Goal: Task Accomplishment & Management: Use online tool/utility

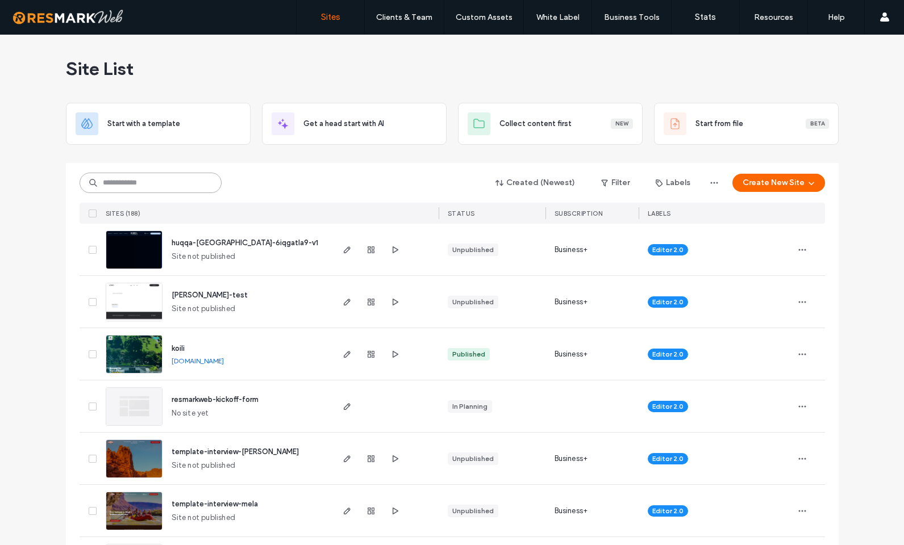
click at [166, 177] on input at bounding box center [151, 183] width 142 height 20
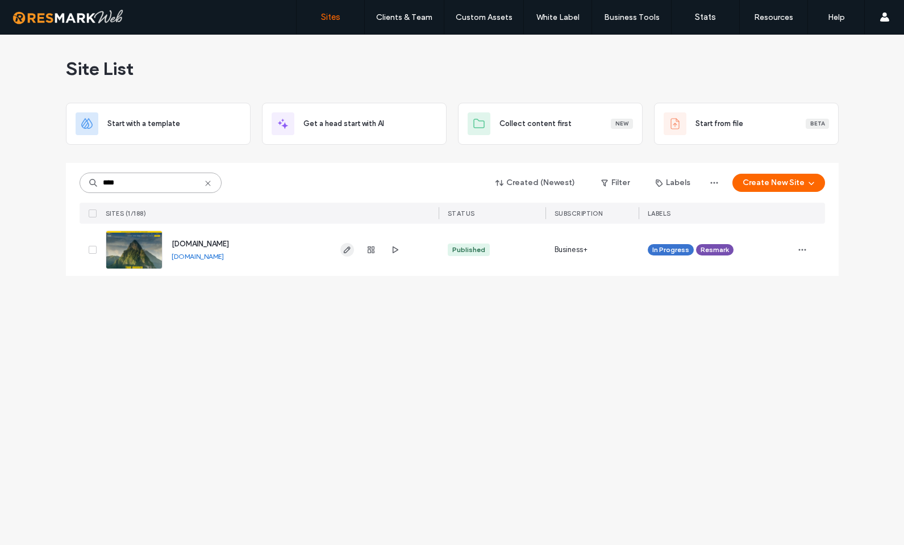
type input "****"
click at [347, 252] on icon "button" at bounding box center [347, 249] width 9 height 9
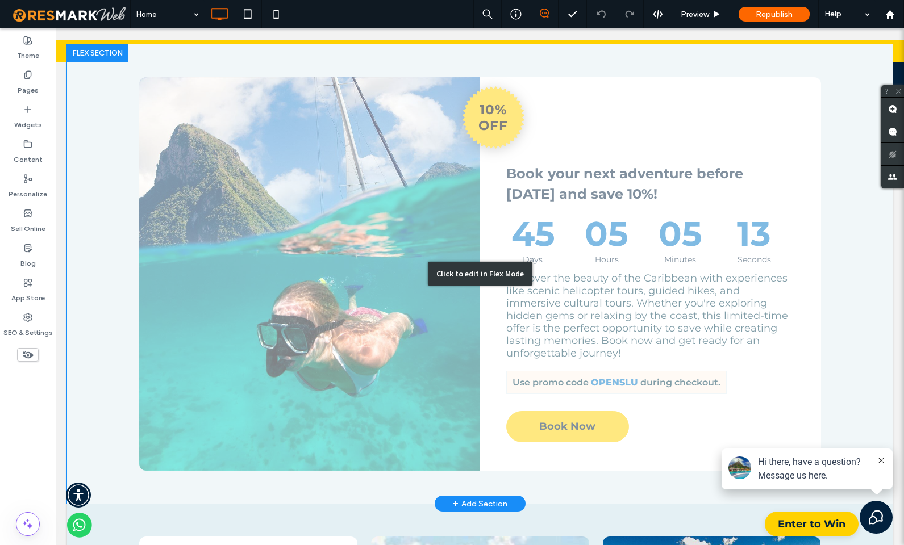
scroll to position [1111, 0]
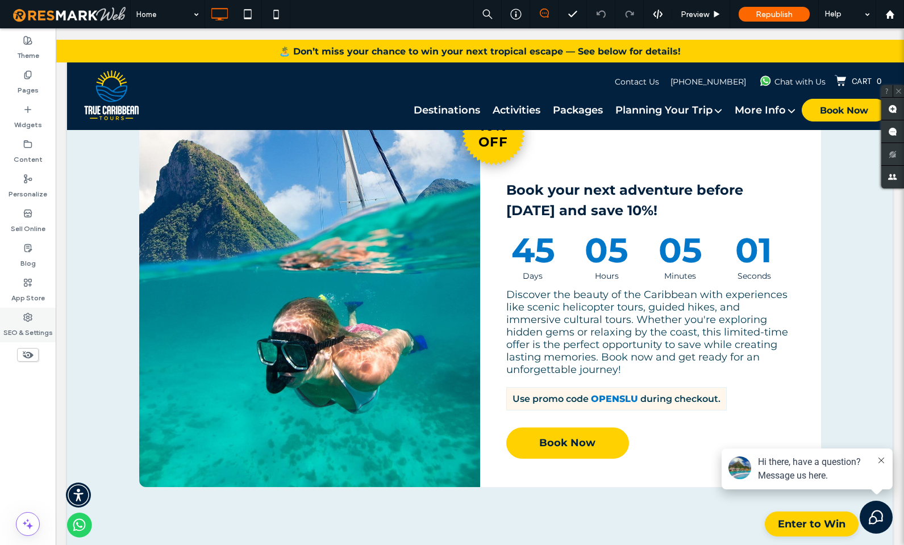
click at [17, 324] on label "SEO & Settings" at bounding box center [27, 330] width 49 height 16
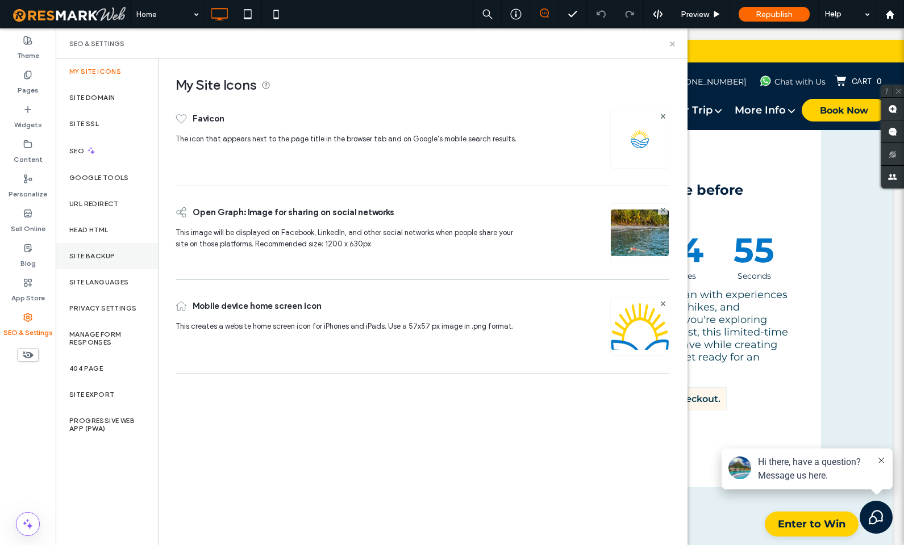
click at [100, 253] on label "Site Backup" at bounding box center [91, 256] width 45 height 8
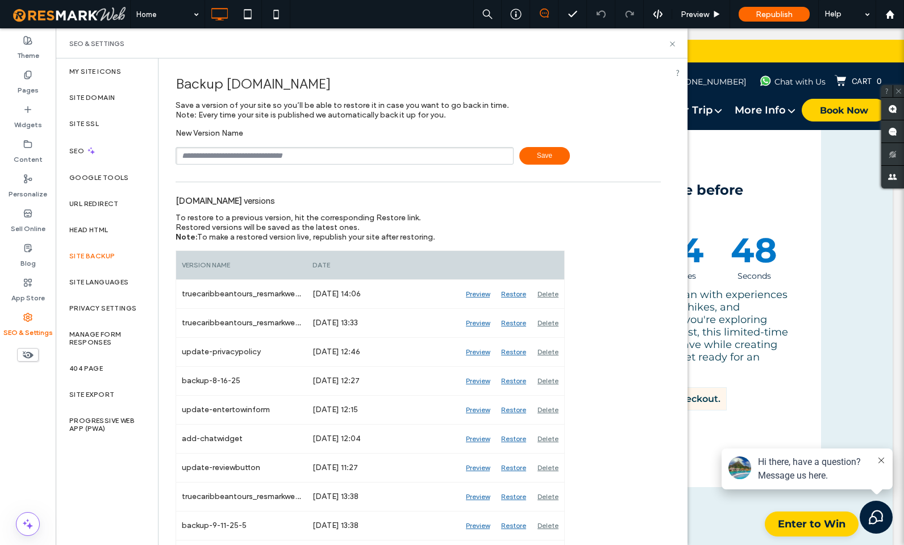
click at [319, 153] on input "text" at bounding box center [345, 156] width 338 height 18
click at [530, 156] on span "Save" at bounding box center [544, 156] width 51 height 18
type input "**********"
click at [546, 149] on span "Save" at bounding box center [544, 156] width 51 height 18
click at [672, 41] on icon at bounding box center [672, 44] width 9 height 9
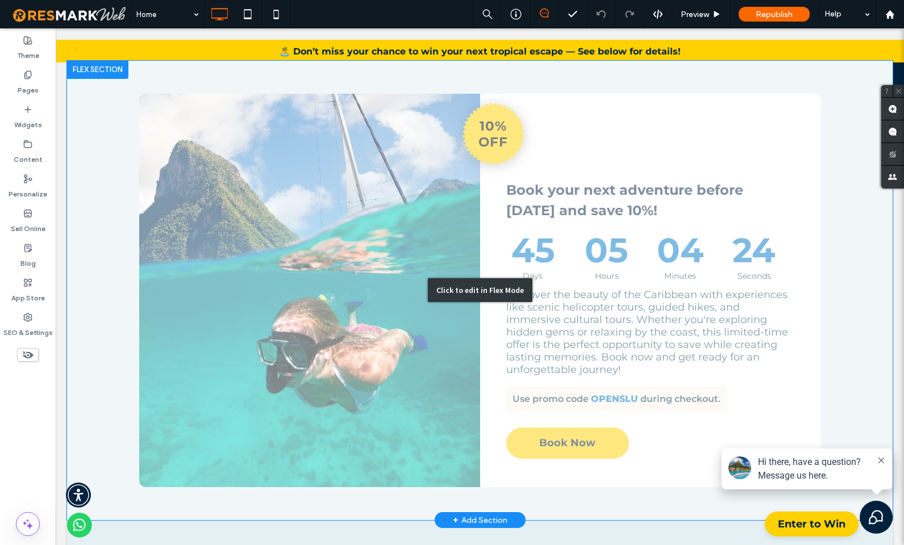
click at [507, 279] on div "Click to edit in Flex Mode" at bounding box center [480, 290] width 105 height 24
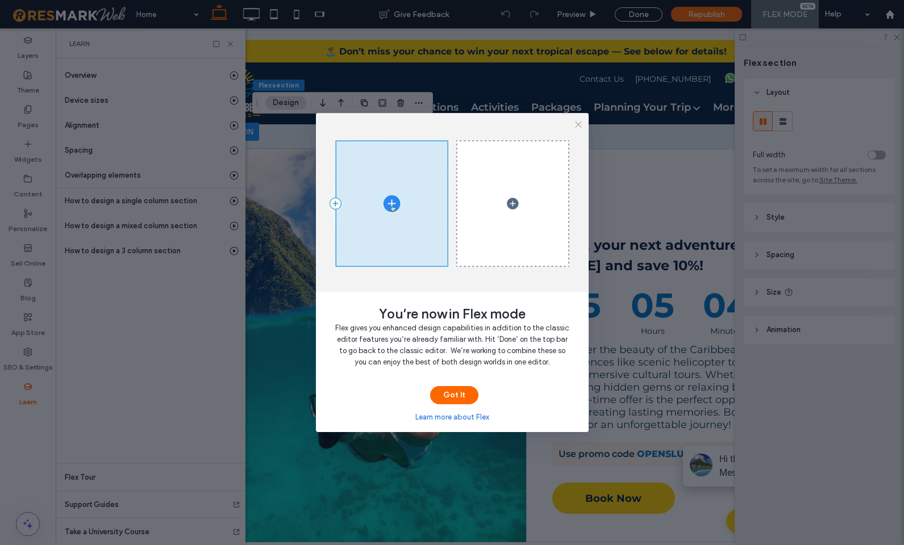
scroll to position [0, 131]
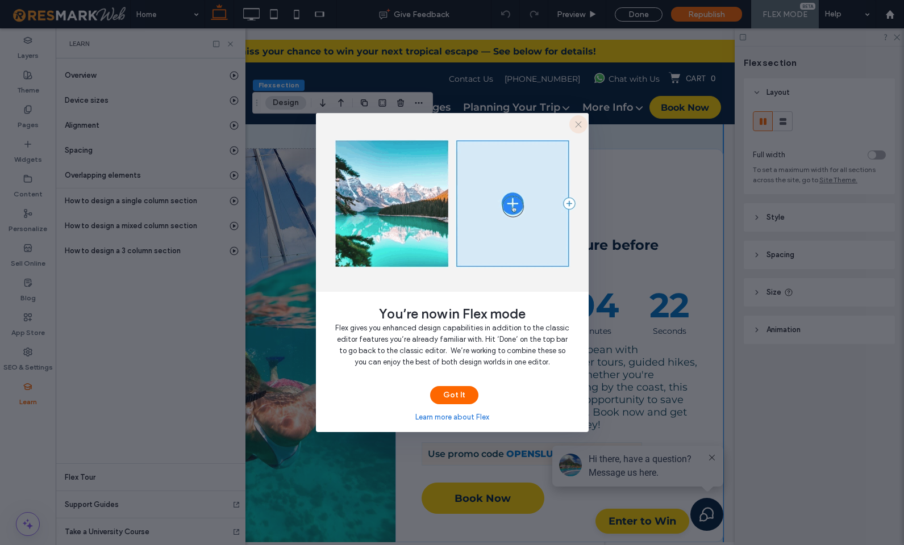
click at [578, 127] on icon "button" at bounding box center [578, 124] width 9 height 9
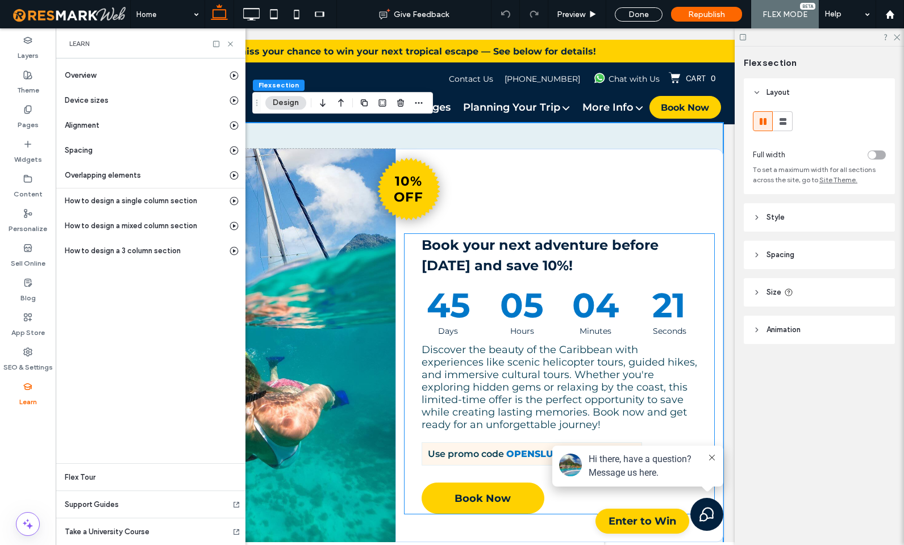
click at [658, 241] on span "Book your next adventure before July 19th and save 10%!" at bounding box center [540, 255] width 237 height 37
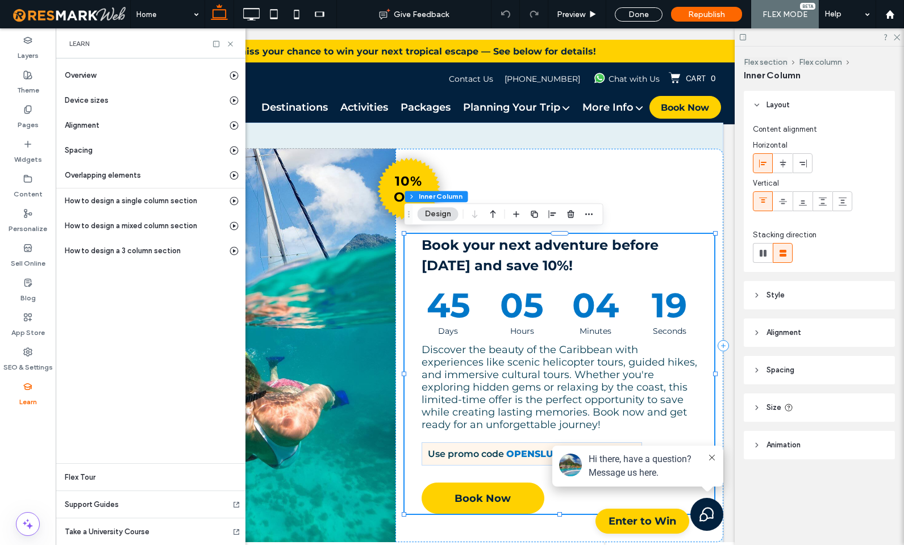
click at [658, 243] on span "Book your next adventure before July 19th and save 10%!" at bounding box center [540, 255] width 237 height 37
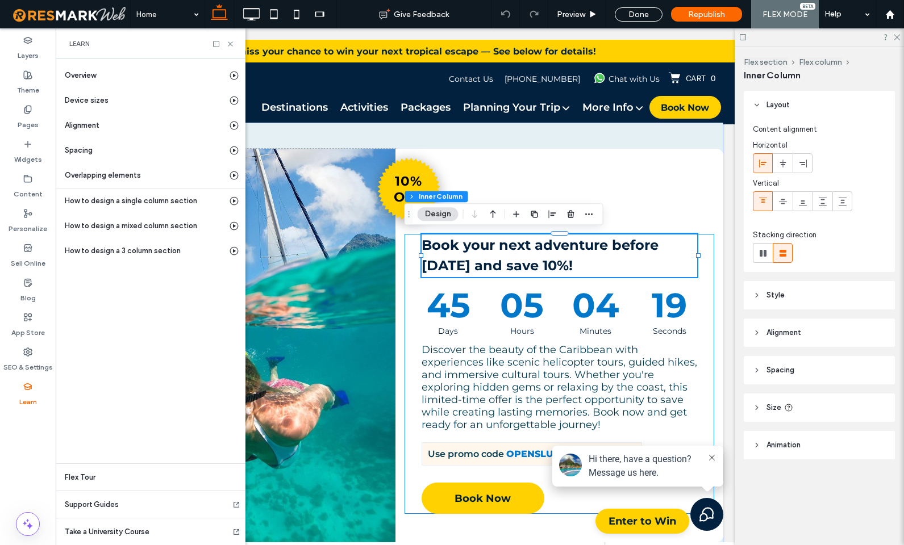
click at [658, 243] on span "Book your next adventure before July 19th and save 10%!" at bounding box center [540, 255] width 237 height 37
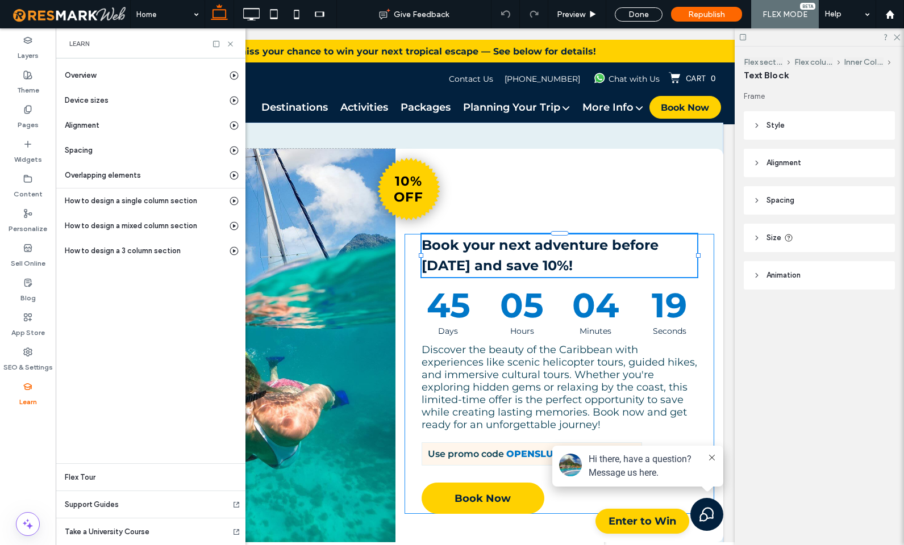
type input "**********"
type input "**"
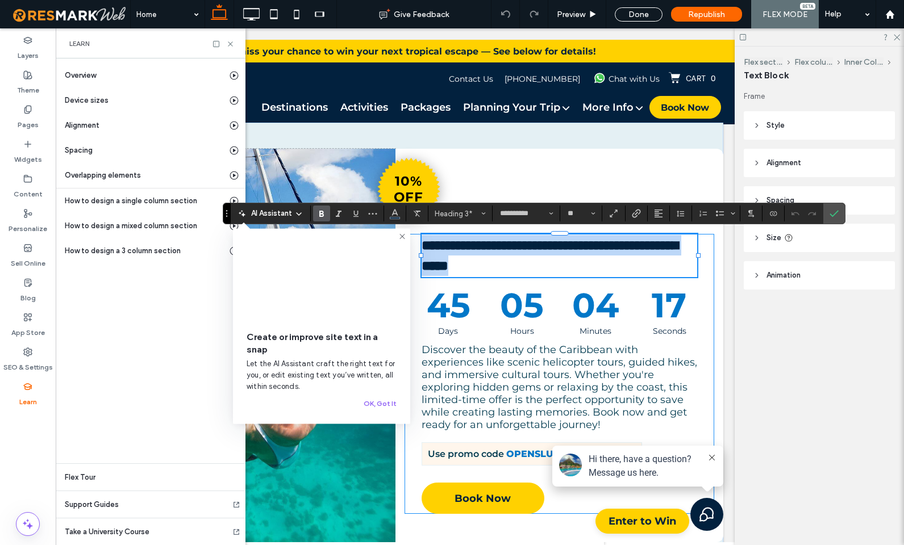
click at [595, 264] on h3 "**********" at bounding box center [560, 255] width 276 height 41
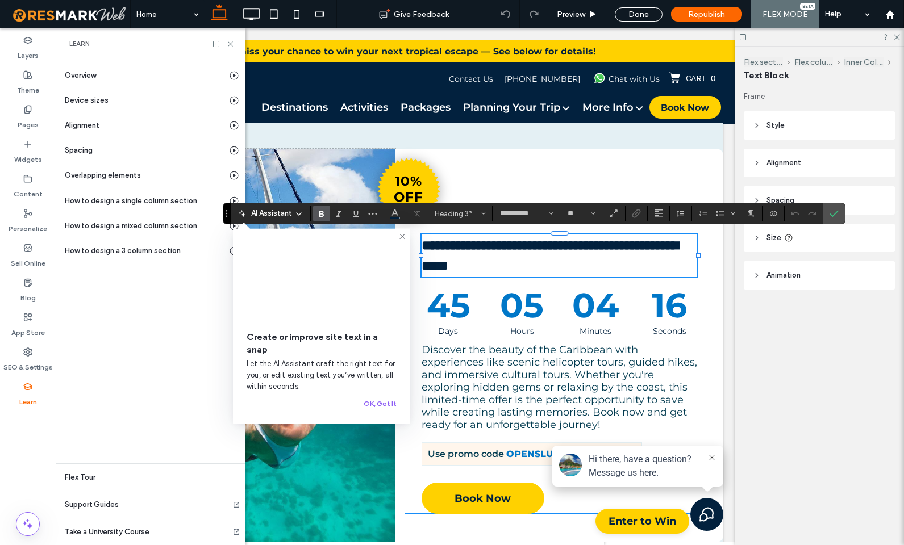
click at [678, 247] on span "**********" at bounding box center [550, 256] width 256 height 34
click at [498, 266] on span "**********" at bounding box center [550, 256] width 256 height 34
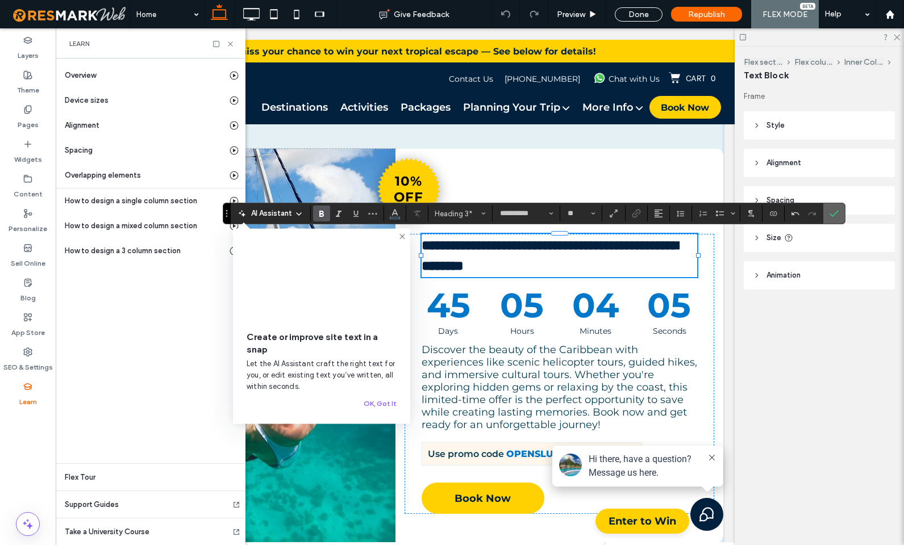
click at [836, 208] on span "Confirm" at bounding box center [833, 213] width 9 height 19
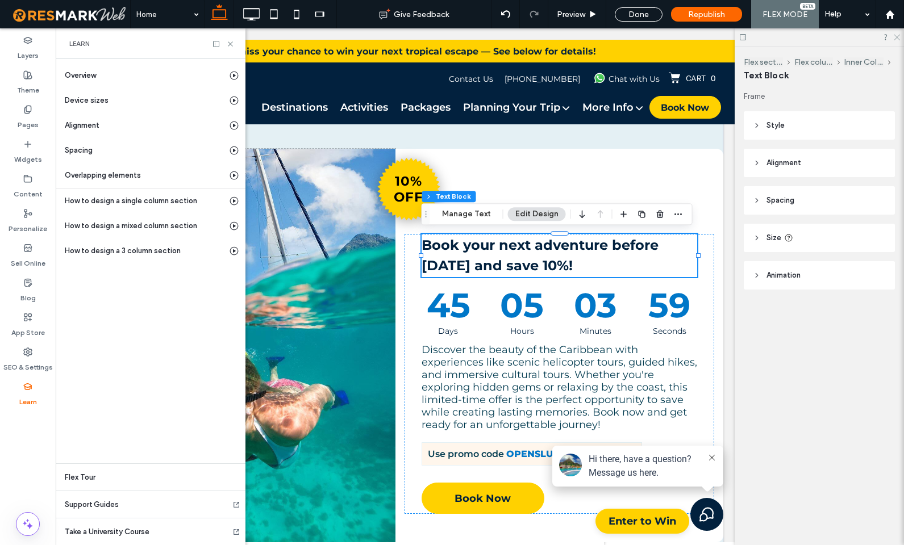
click at [898, 37] on icon at bounding box center [896, 36] width 7 height 7
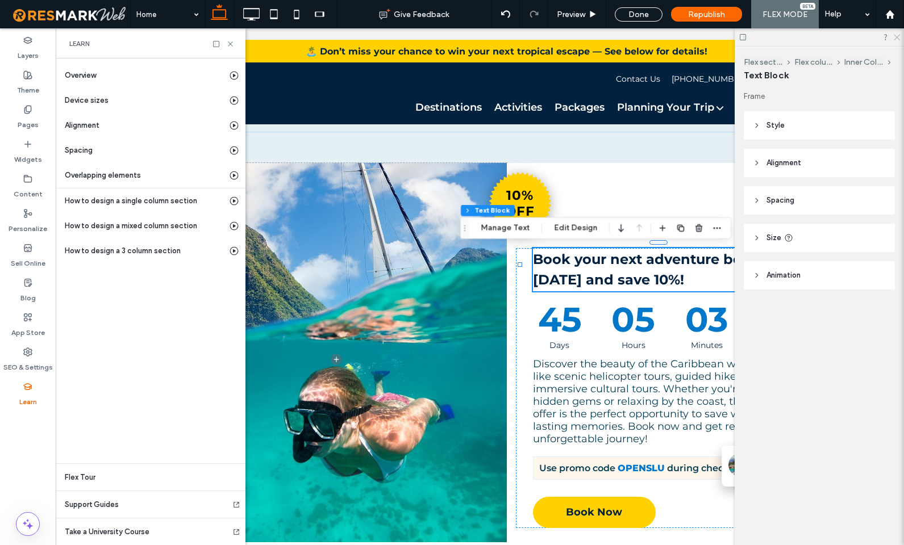
scroll to position [0, 77]
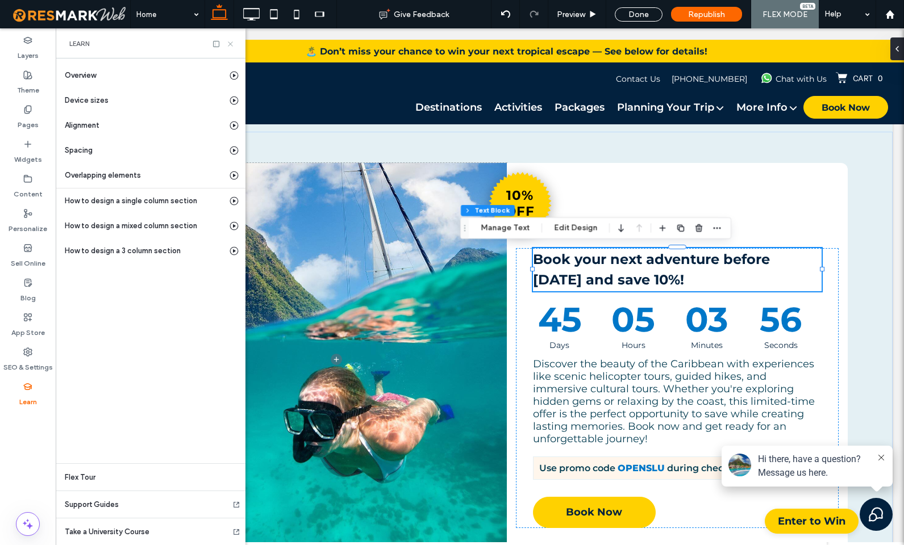
click at [228, 45] on icon at bounding box center [230, 44] width 9 height 9
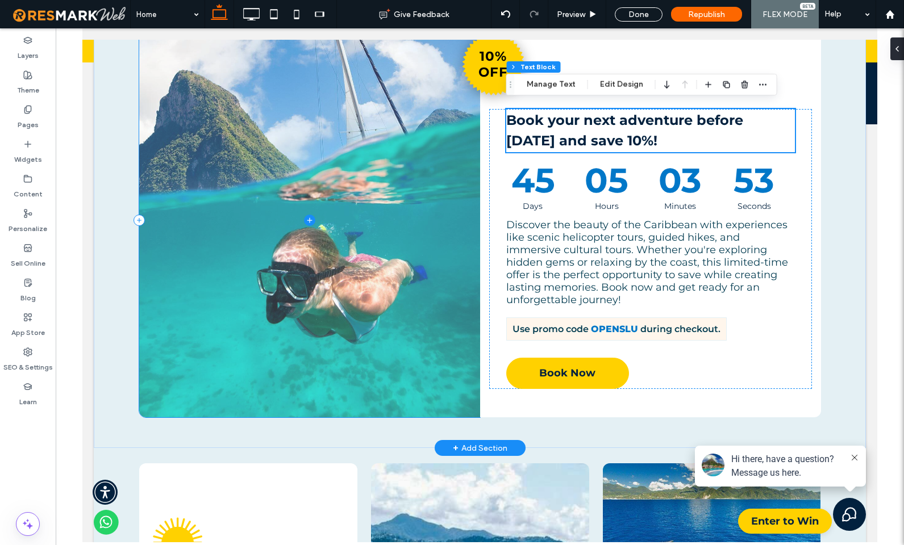
scroll to position [1276, 0]
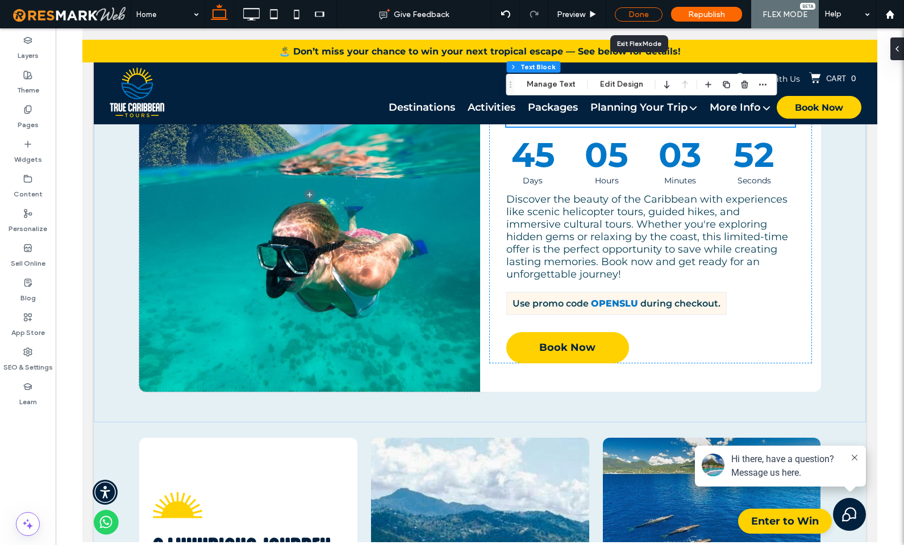
click at [627, 16] on div "Done" at bounding box center [639, 14] width 48 height 14
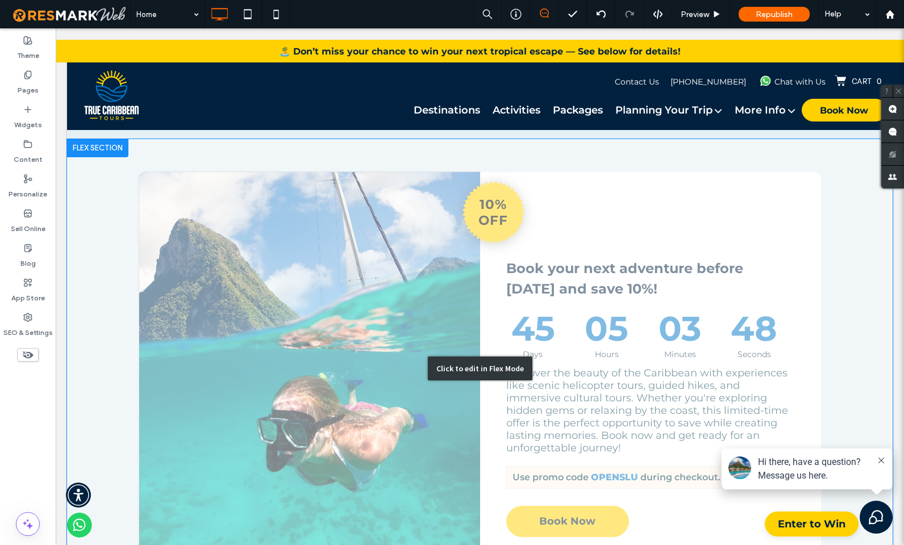
scroll to position [1136, 0]
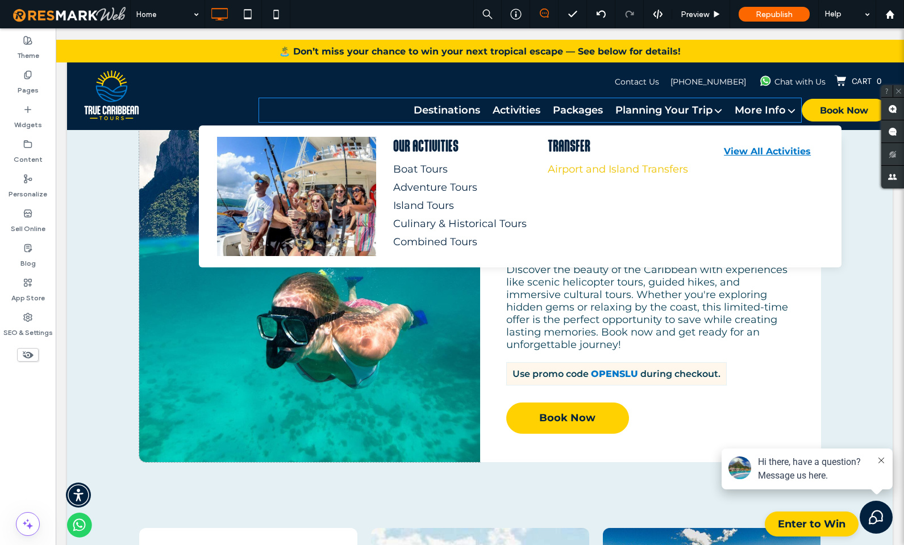
click at [572, 163] on div "Airport and Island Transfers" at bounding box center [615, 169] width 134 height 12
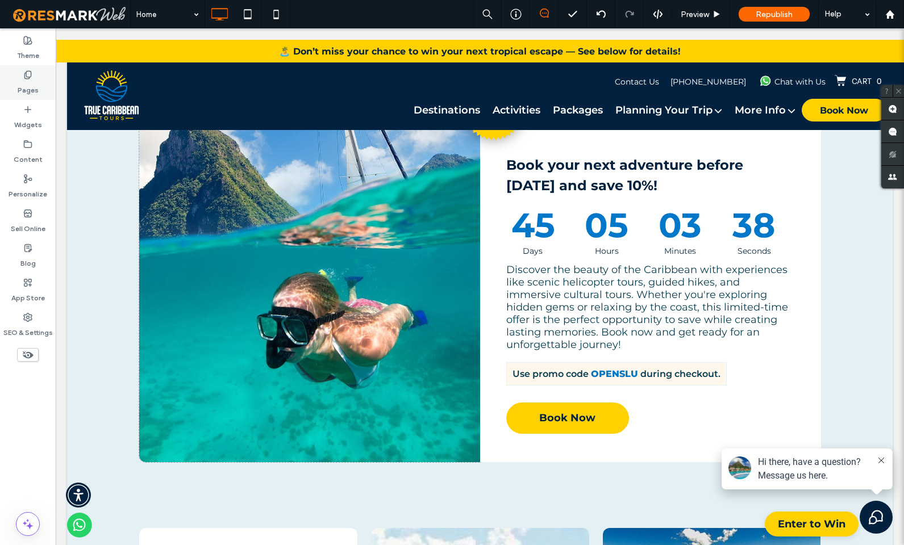
click at [25, 82] on label "Pages" at bounding box center [28, 88] width 21 height 16
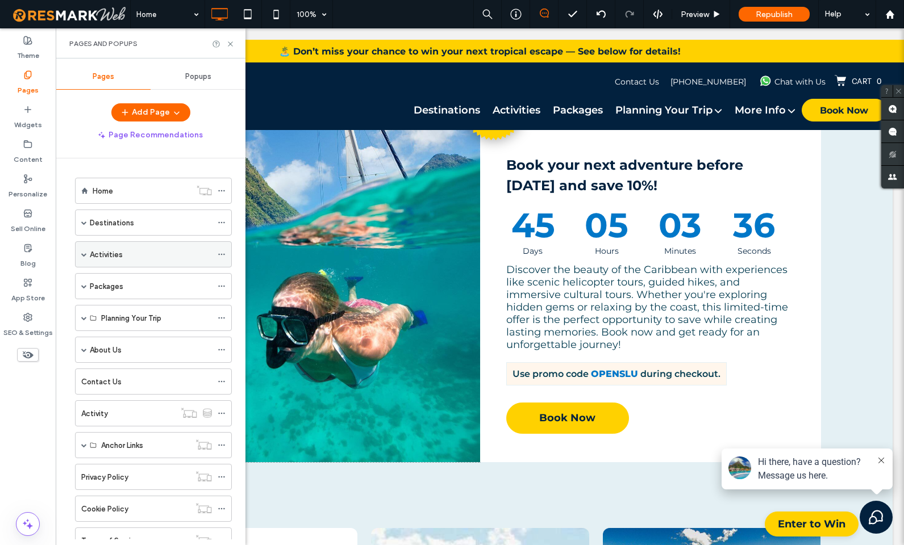
click at [102, 251] on label "Activities" at bounding box center [106, 255] width 33 height 20
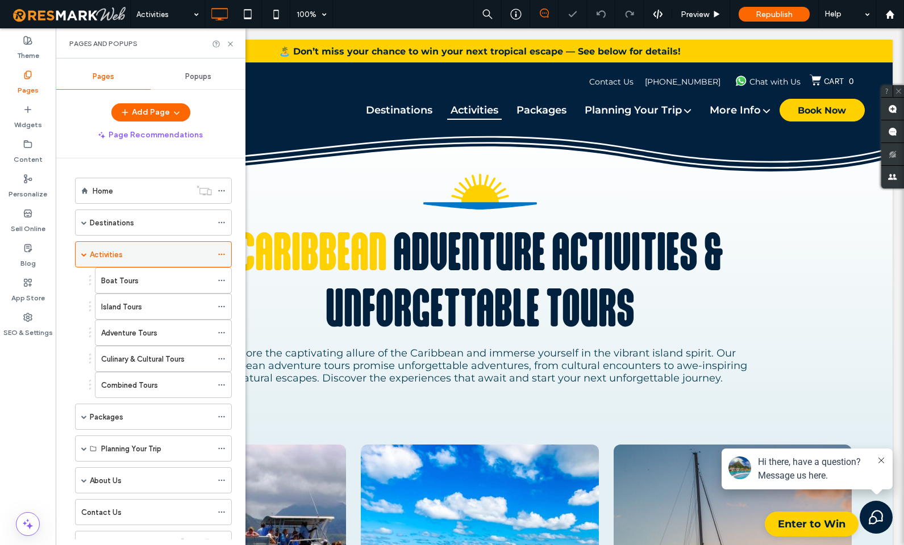
click at [91, 254] on label "Activities" at bounding box center [106, 255] width 33 height 20
click at [82, 254] on span at bounding box center [84, 255] width 6 height 6
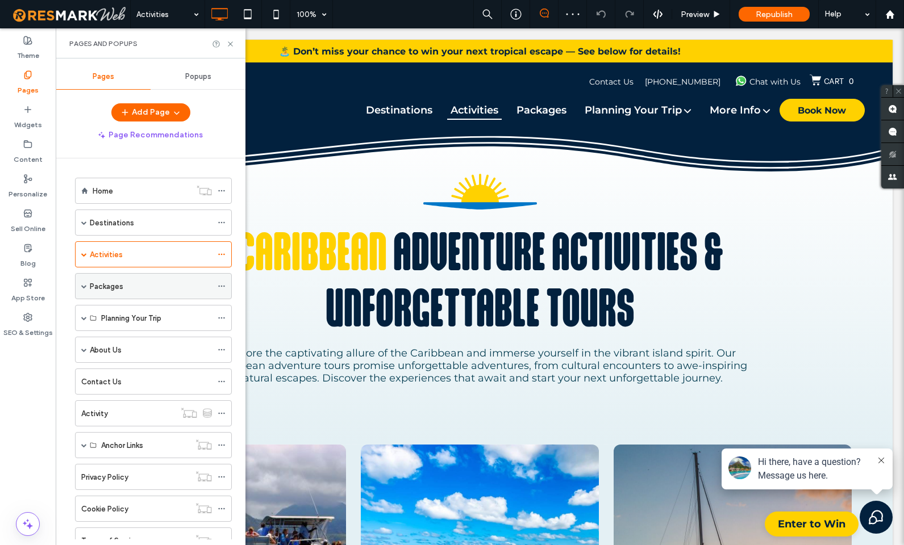
click at [83, 290] on span at bounding box center [84, 286] width 6 height 25
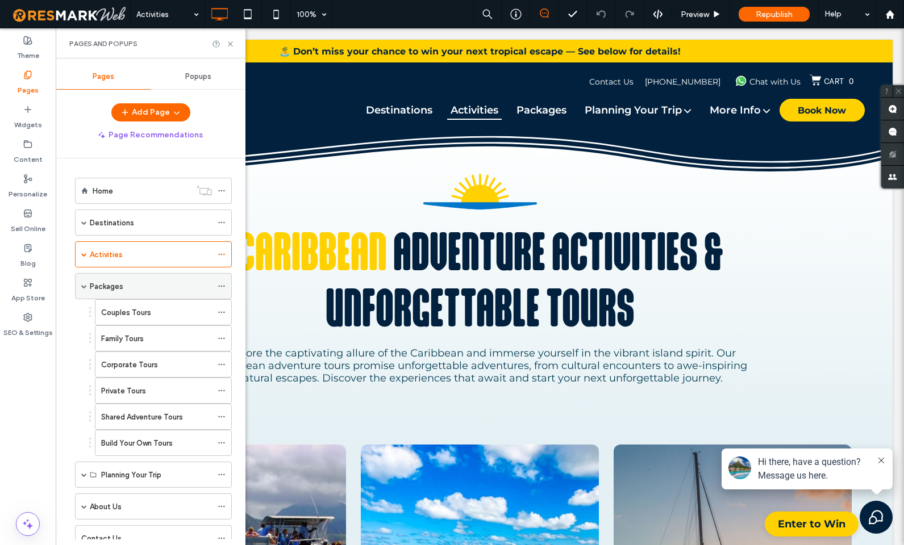
click at [83, 290] on span at bounding box center [84, 286] width 6 height 25
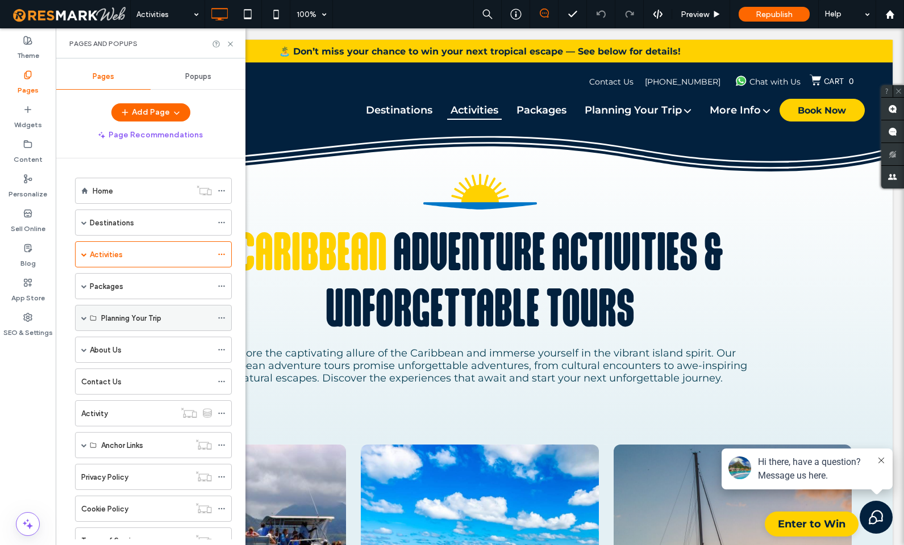
click at [80, 315] on div "Planning Your Trip" at bounding box center [153, 318] width 157 height 26
click at [83, 318] on span at bounding box center [84, 318] width 6 height 6
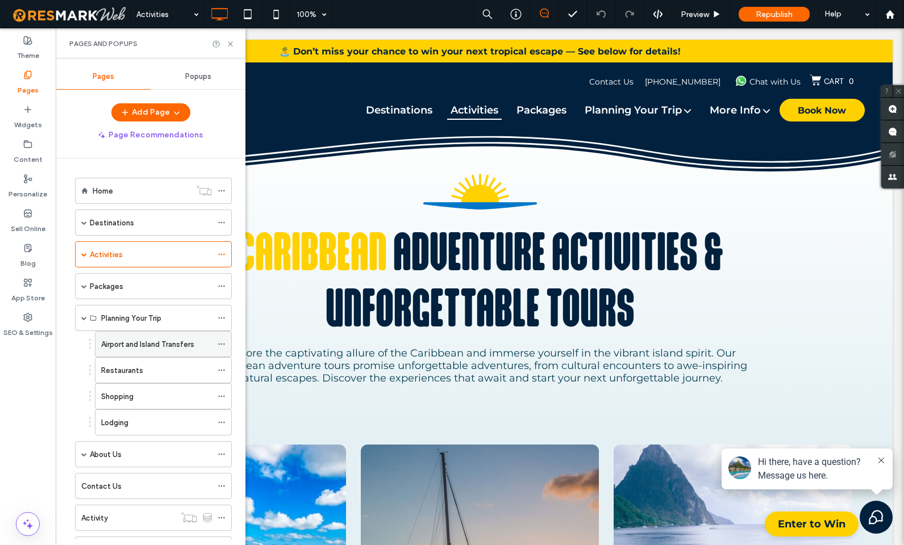
click at [118, 345] on label "Airport and Island Transfers" at bounding box center [147, 345] width 93 height 20
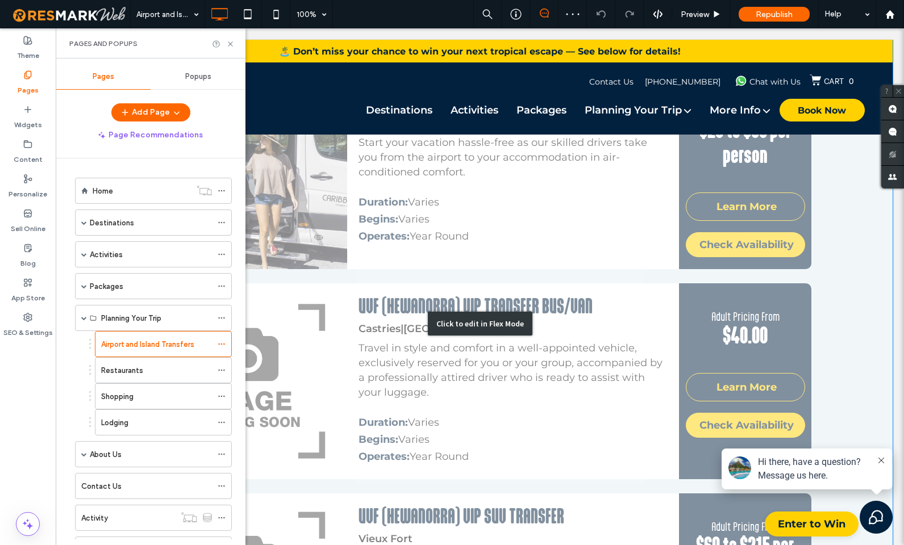
scroll to position [920, 0]
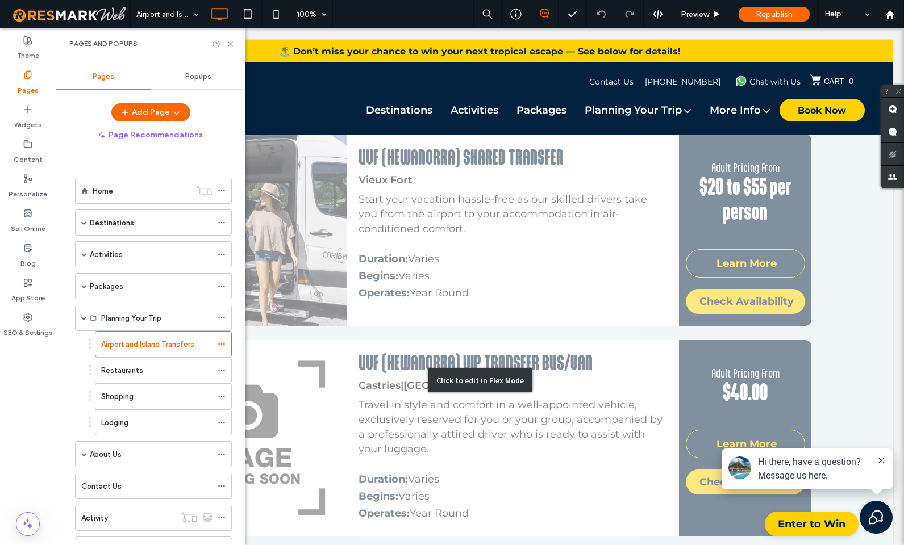
click at [452, 370] on div "Click to edit in Flex Mode" at bounding box center [480, 381] width 105 height 24
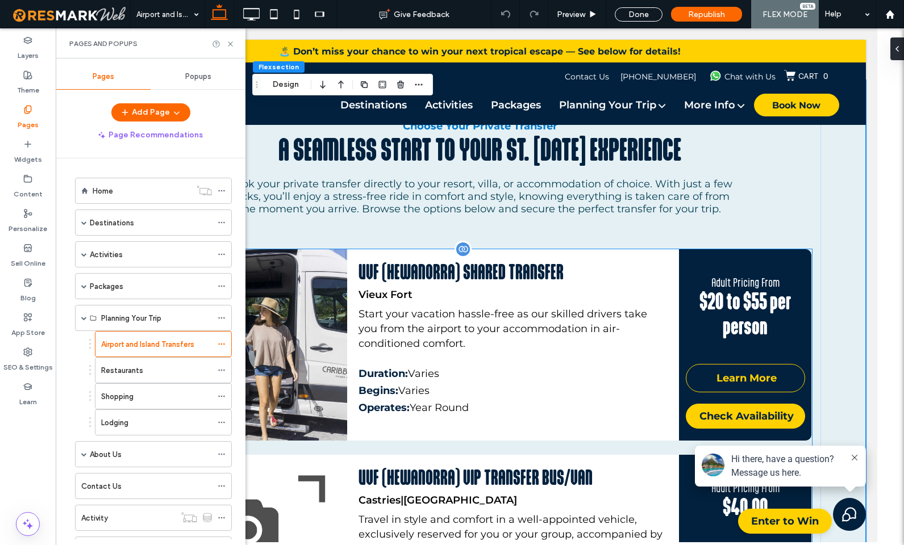
scroll to position [642, 0]
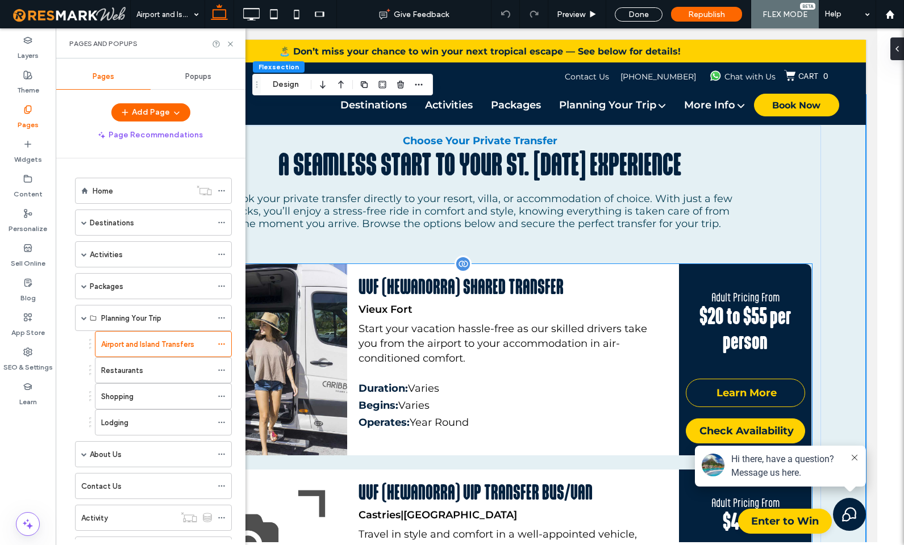
click at [462, 264] on div at bounding box center [463, 264] width 17 height 17
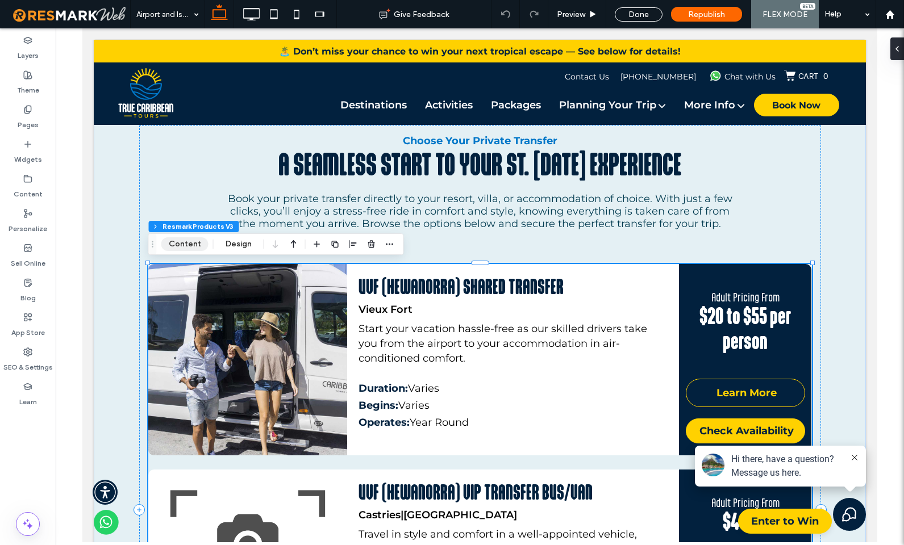
click at [181, 246] on button "Content" at bounding box center [184, 244] width 47 height 14
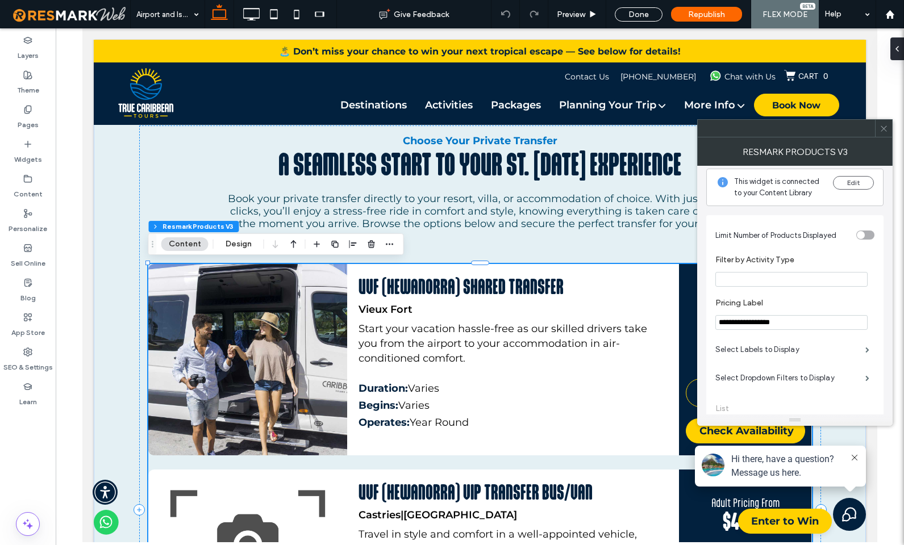
scroll to position [0, 0]
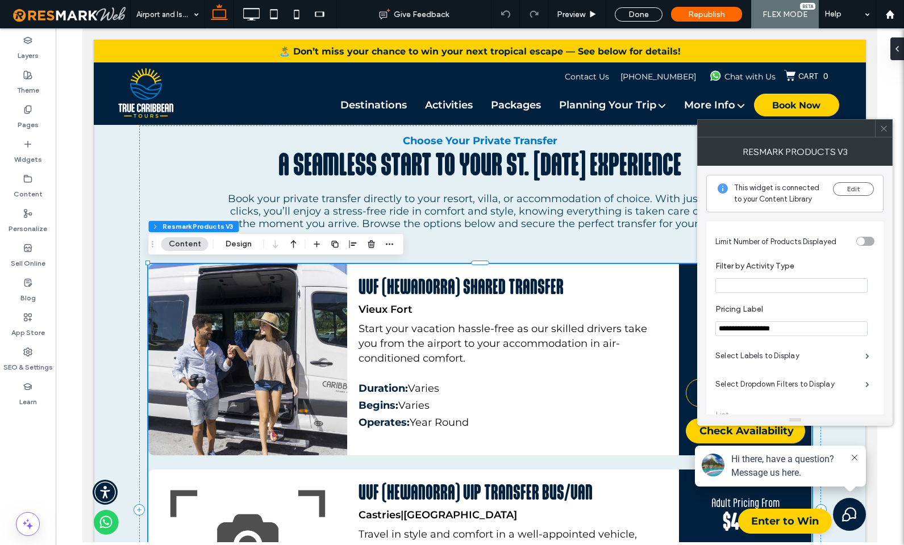
click at [882, 131] on icon at bounding box center [883, 128] width 9 height 9
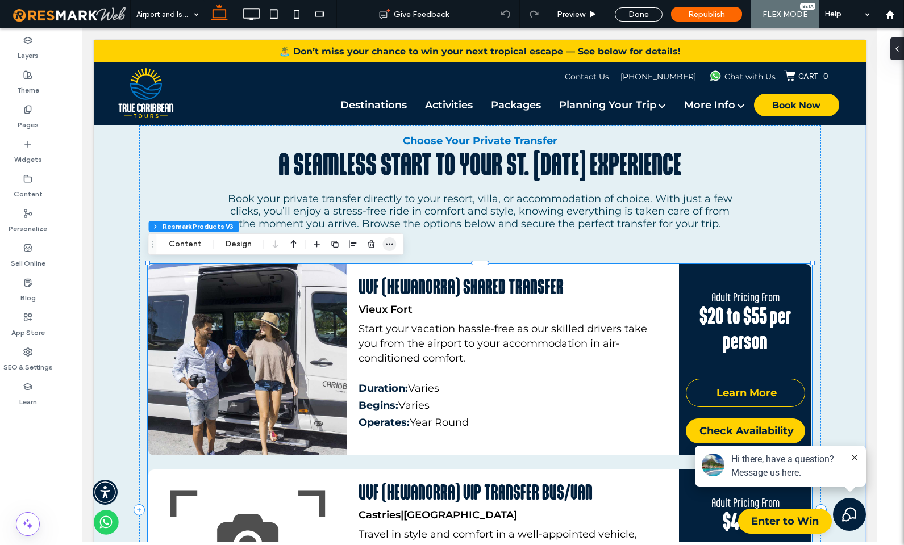
click at [393, 245] on span "button" at bounding box center [390, 244] width 14 height 14
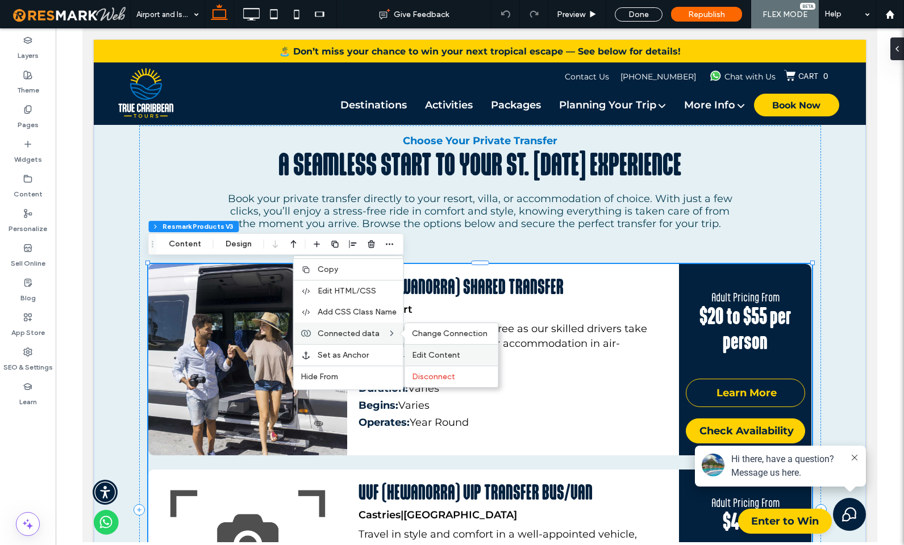
click at [419, 352] on span "Edit Content" at bounding box center [436, 356] width 48 height 10
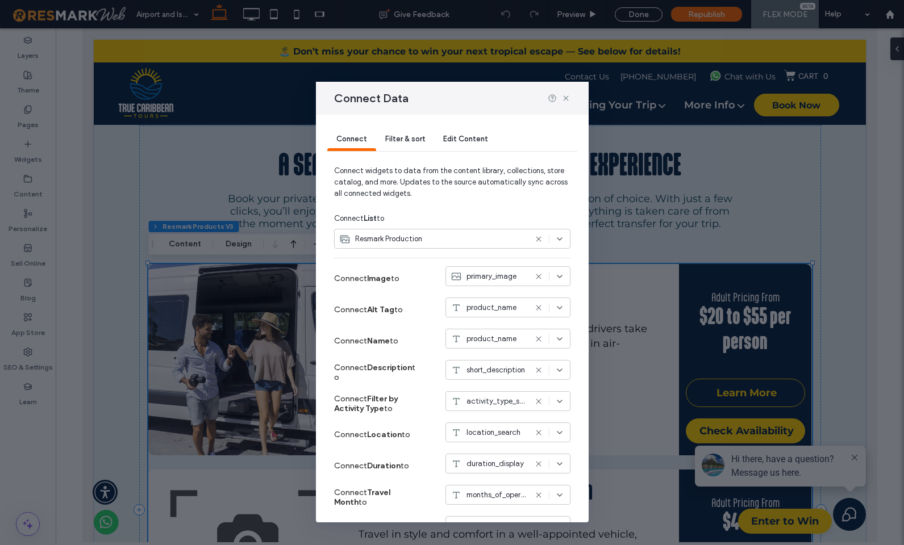
click at [401, 144] on div "Filter & sort" at bounding box center [405, 139] width 58 height 23
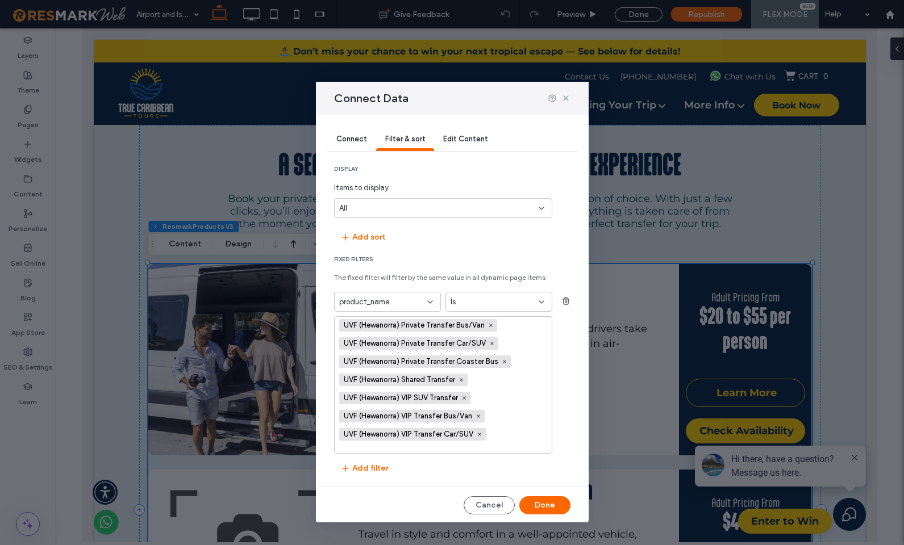
click at [427, 302] on icon at bounding box center [430, 302] width 9 height 9
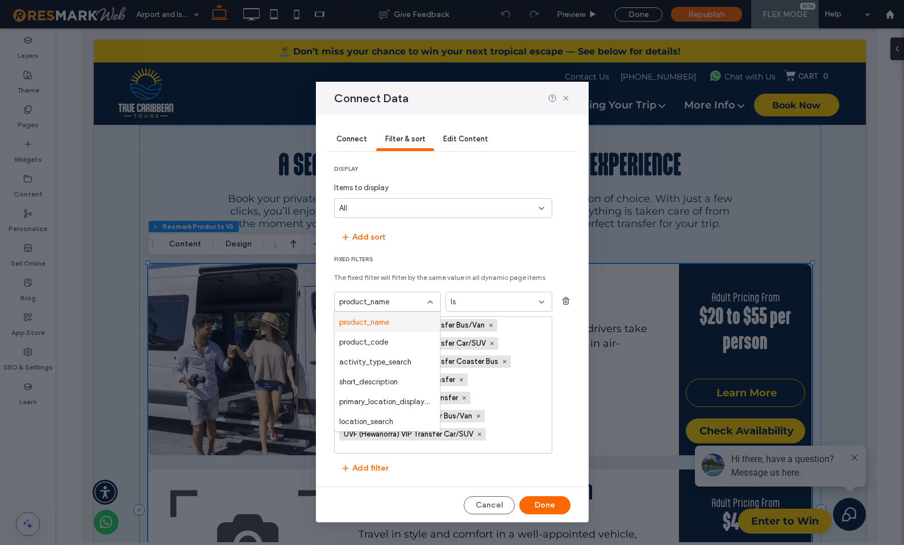
click at [427, 302] on icon at bounding box center [430, 302] width 9 height 9
click at [524, 362] on div "UVF (Hewanorra) Private Transfer Bus/Van UVF (Hewanorra) Private Transfer Car/S…" at bounding box center [438, 385] width 199 height 136
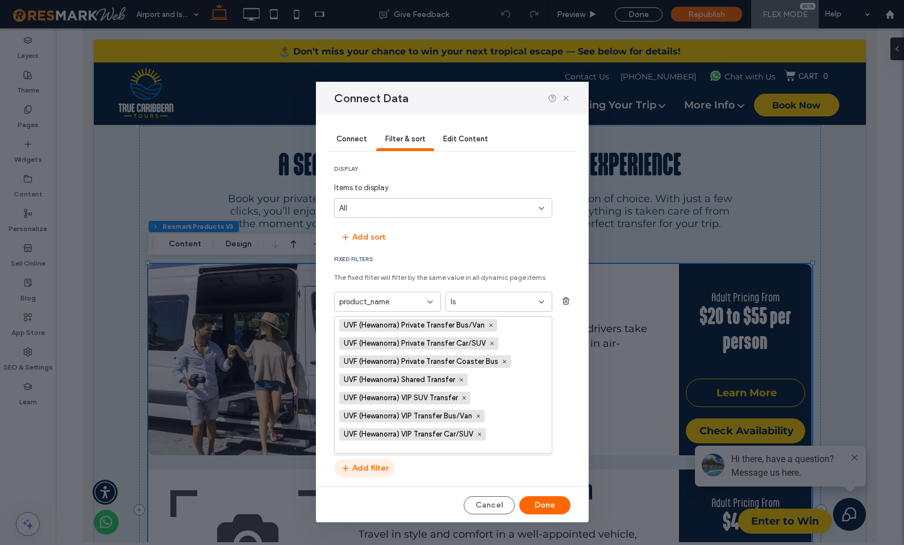
click at [353, 465] on button "Add filter" at bounding box center [364, 469] width 61 height 18
click at [567, 470] on icon "button" at bounding box center [565, 467] width 9 height 9
click at [481, 435] on use at bounding box center [479, 434] width 3 height 3
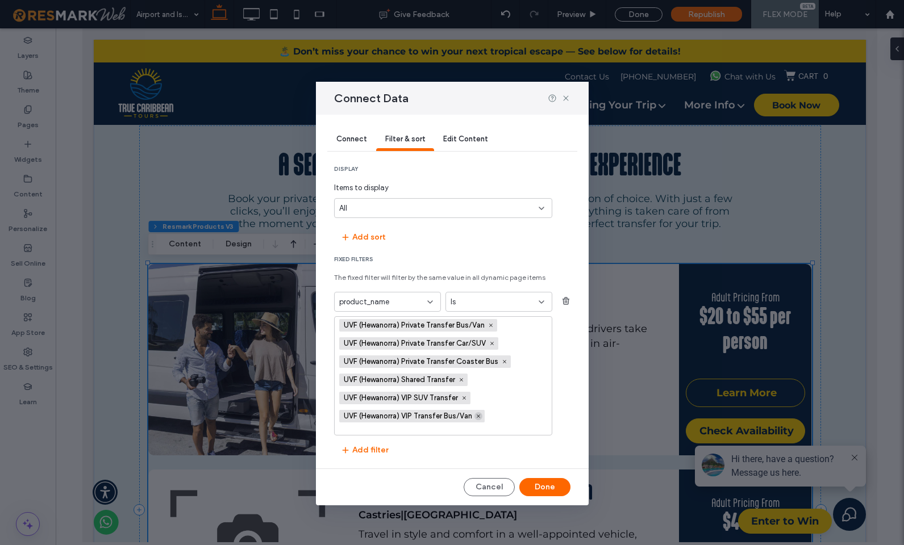
click at [481, 419] on icon at bounding box center [479, 417] width 6 height 6
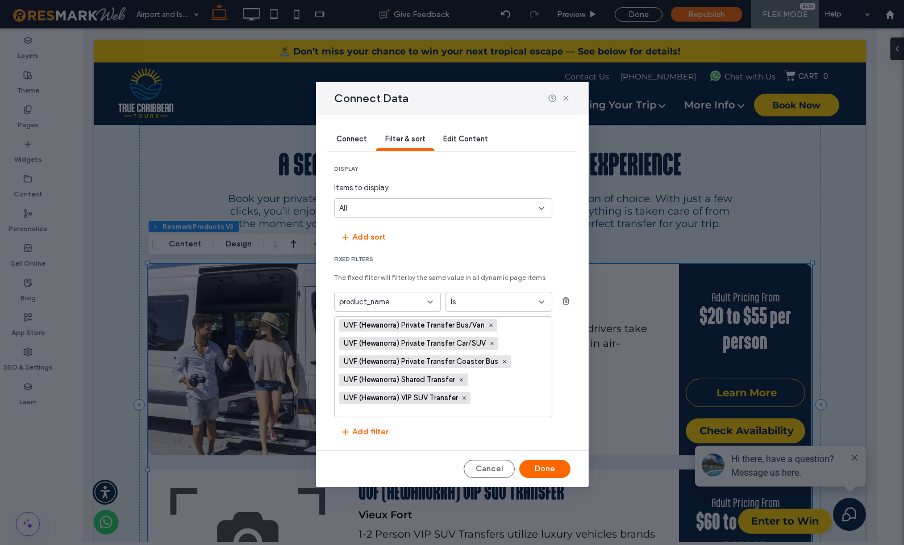
click at [468, 402] on span "UVF (Hewanorra) VIP SUV Transfer" at bounding box center [404, 398] width 131 height 12
click at [467, 398] on icon at bounding box center [464, 398] width 6 height 6
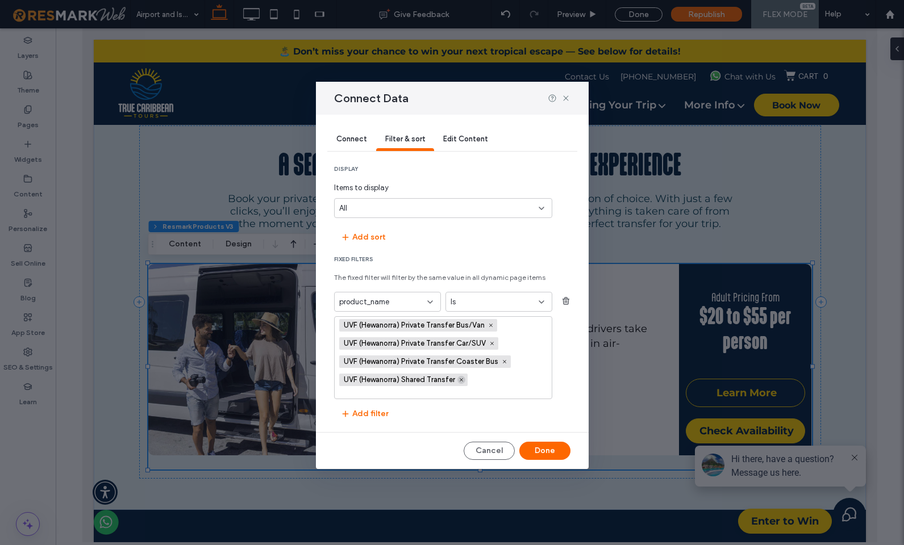
click at [462, 381] on icon at bounding box center [461, 380] width 6 height 6
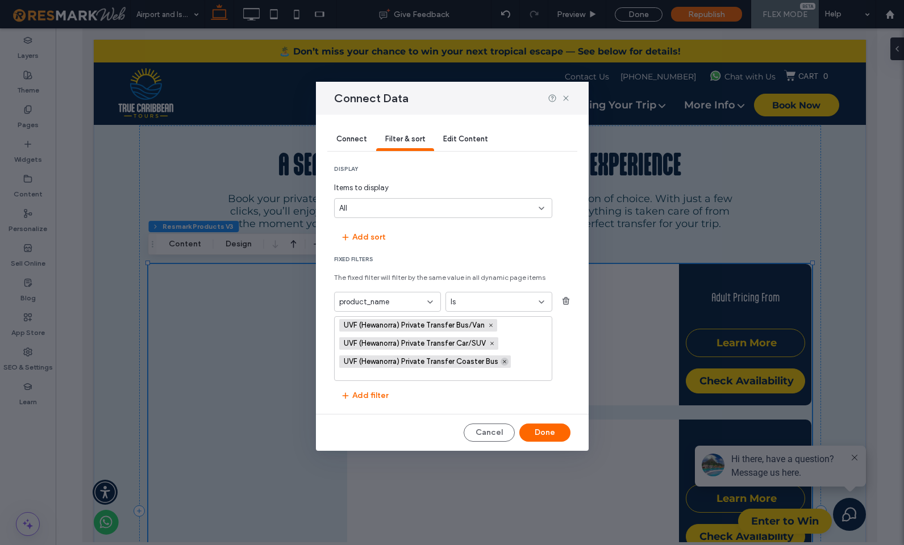
click at [503, 361] on use at bounding box center [504, 361] width 3 height 3
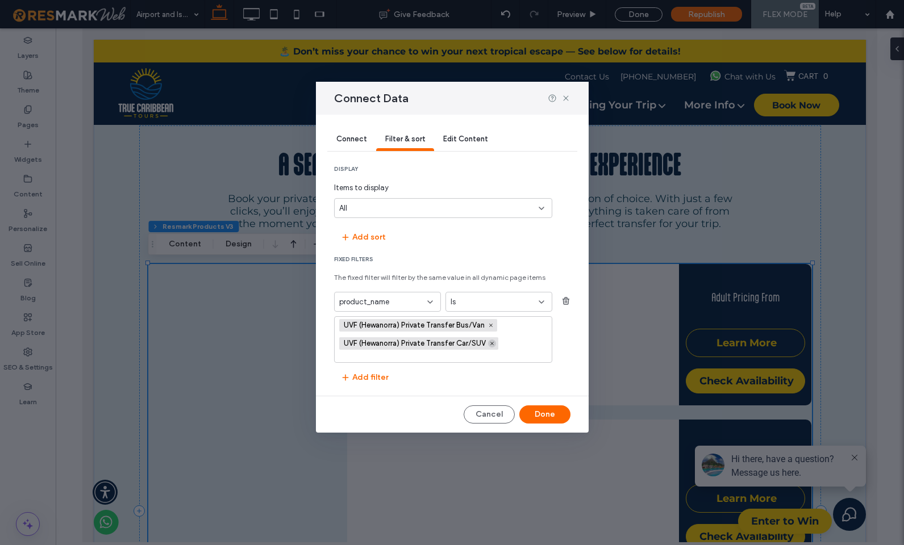
click at [494, 345] on icon at bounding box center [492, 344] width 6 height 6
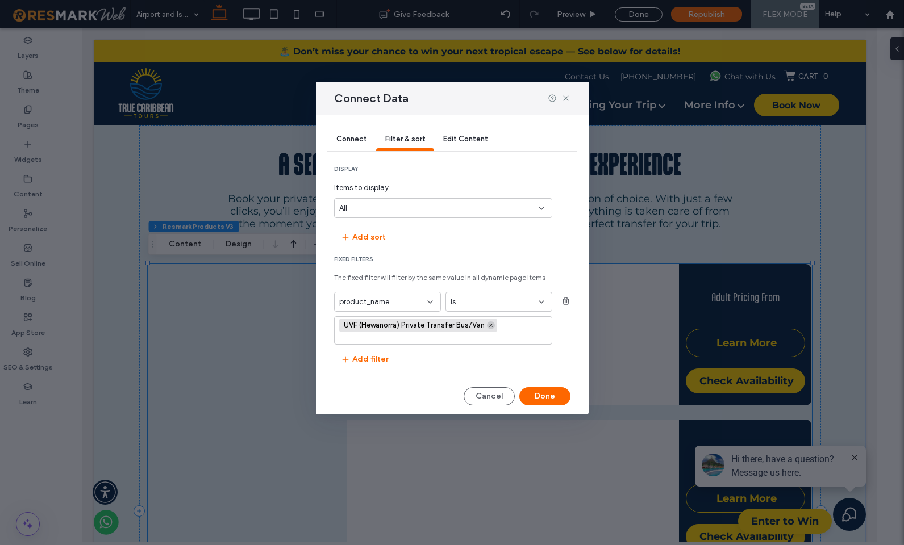
click at [493, 329] on span at bounding box center [491, 326] width 8 height 8
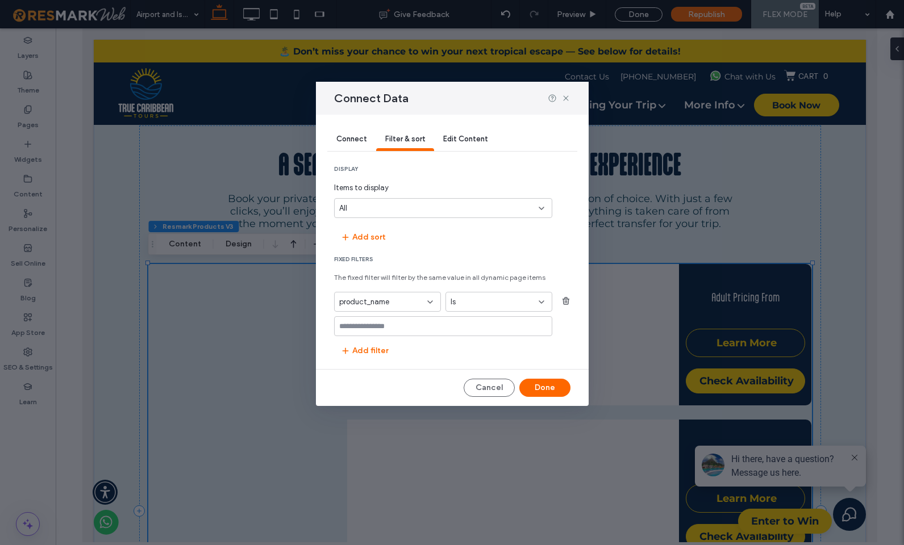
click at [484, 327] on input "values-textbox" at bounding box center [438, 326] width 199 height 9
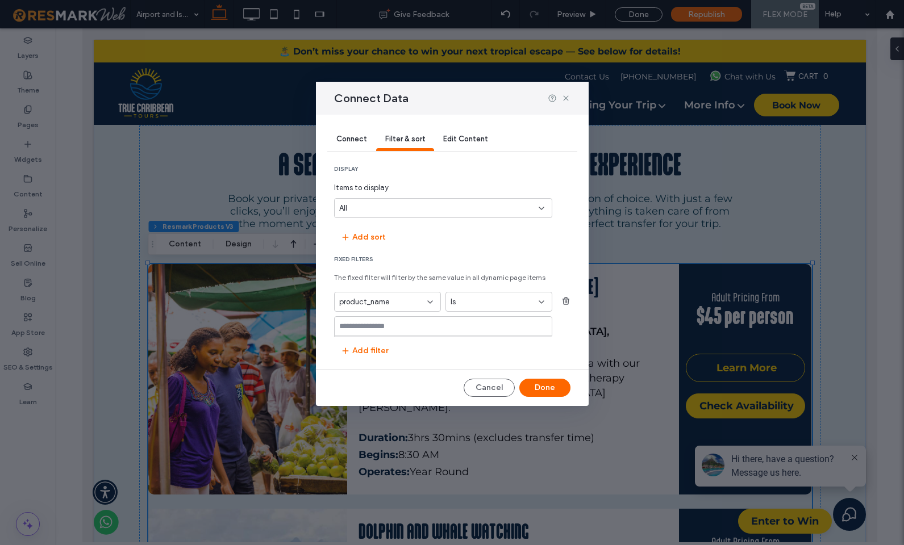
click at [469, 328] on input "values-textbox" at bounding box center [438, 326] width 199 height 9
paste input "**********"
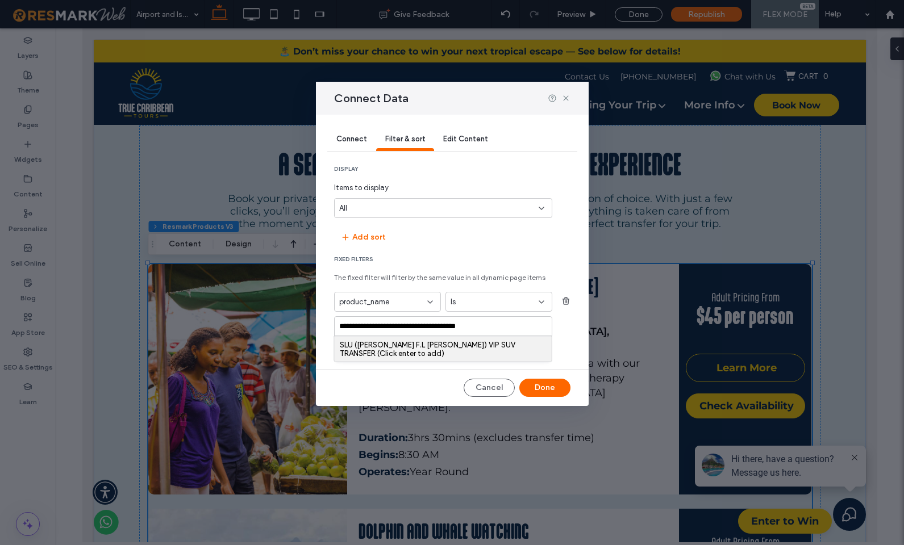
type input "**********"
click at [461, 345] on div "SLU (GEORGE F.L CHARLES) VIP SUV TRANSFER (Click enter to add)" at bounding box center [443, 349] width 207 height 17
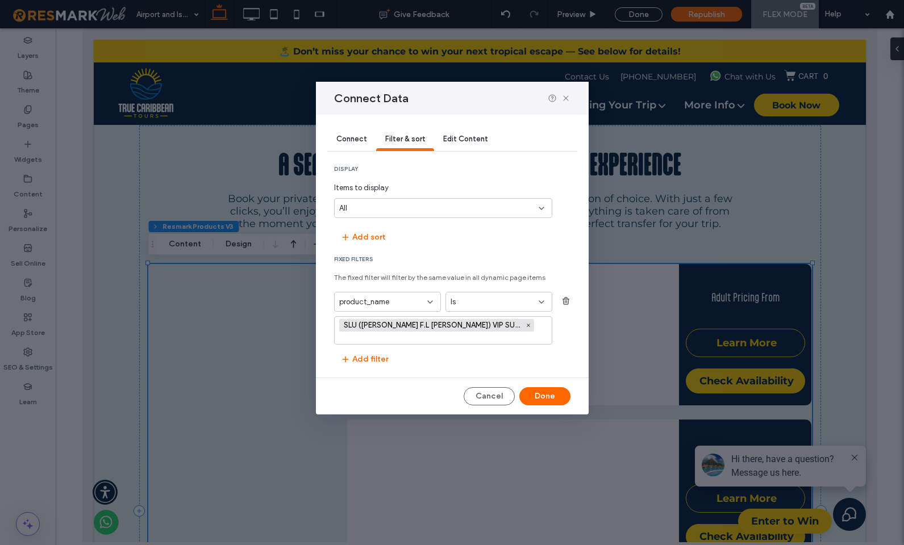
click at [458, 341] on div "SLU (GEORGE F.L CHARLES) VIP SUV TRANSFER" at bounding box center [438, 330] width 199 height 27
paste input "**********"
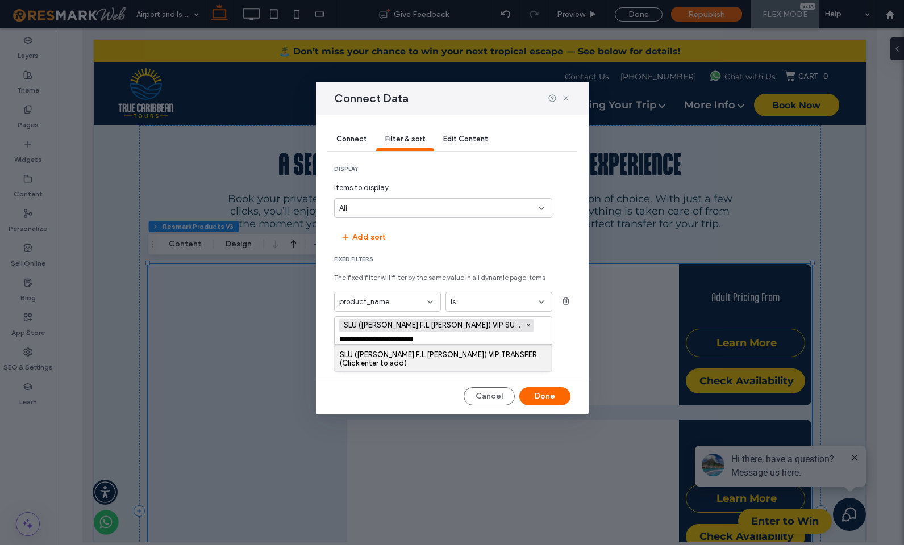
scroll to position [0, 76]
type input "**********"
click at [428, 354] on div "SLU (GEORGE F.L CHARLES) VIP TRANSFER (Click enter to add)" at bounding box center [443, 359] width 207 height 17
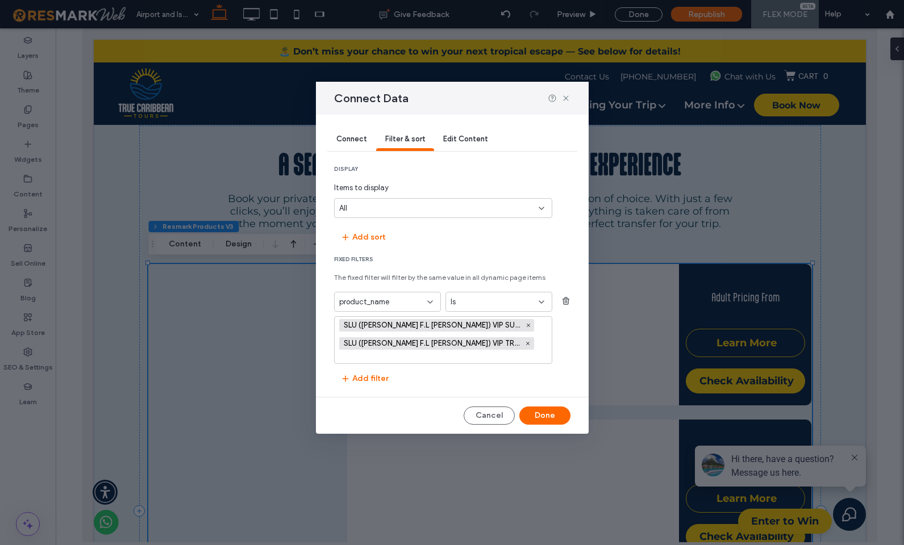
click at [428, 354] on div "SLU (GEORGE F.L CHARLES) VIP SUV TRANSFER SLU (GEORGE F.L CHARLES) VIP TRANSFER" at bounding box center [438, 340] width 199 height 47
paste input "**********"
type input "**********"
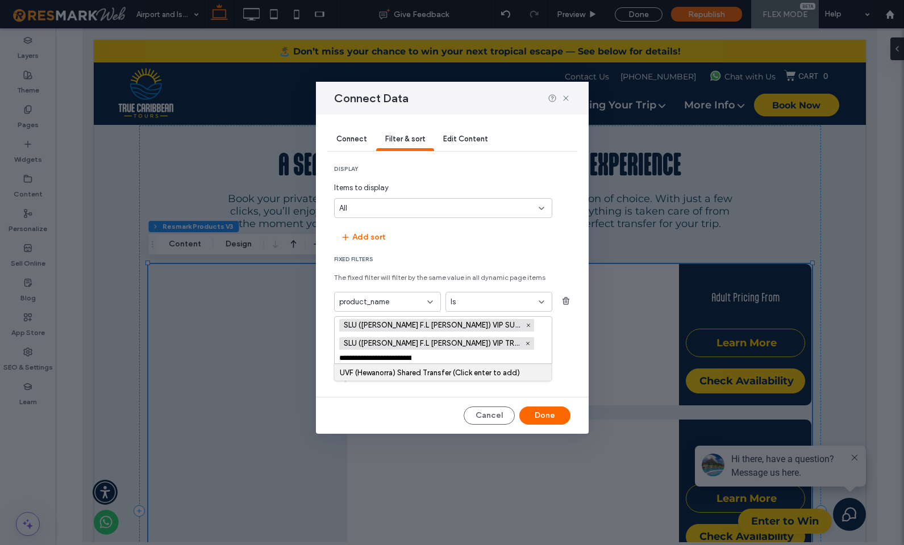
click at [364, 370] on div "UVF (Hewanorra) Shared Transfer (Click enter to add)" at bounding box center [443, 373] width 207 height 9
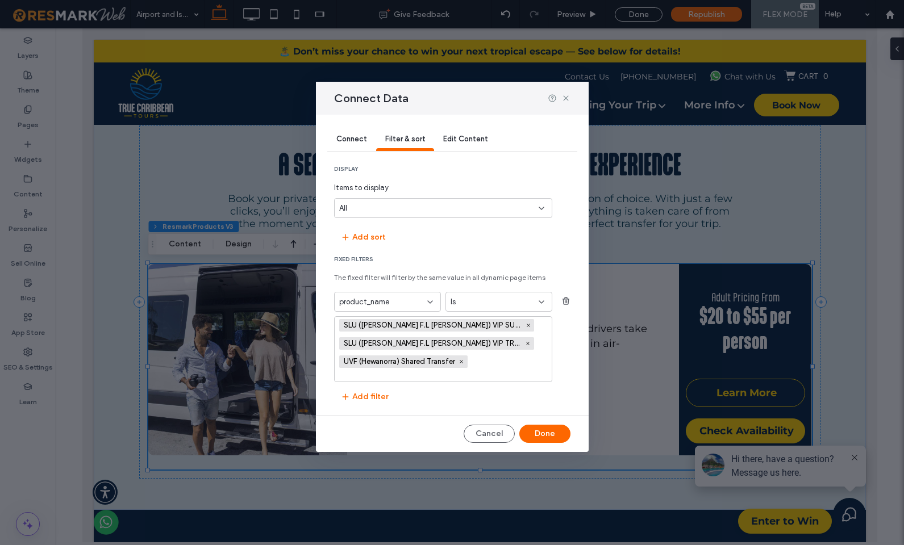
click at [361, 378] on input "values-textbox" at bounding box center [377, 377] width 77 height 10
paste input "**********"
type input "**********"
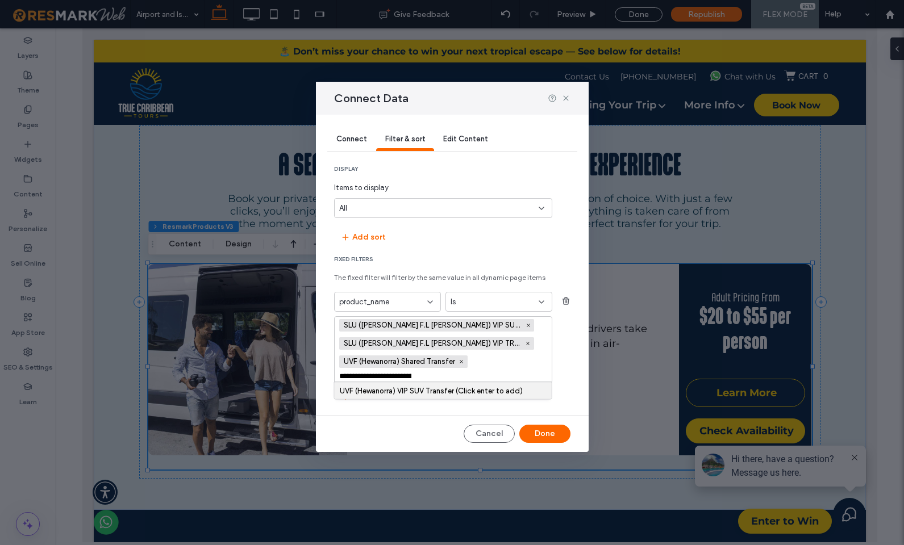
click at [421, 387] on div "UVF (Hewanorra) VIP SUV Transfer (Click enter to add)" at bounding box center [443, 391] width 207 height 9
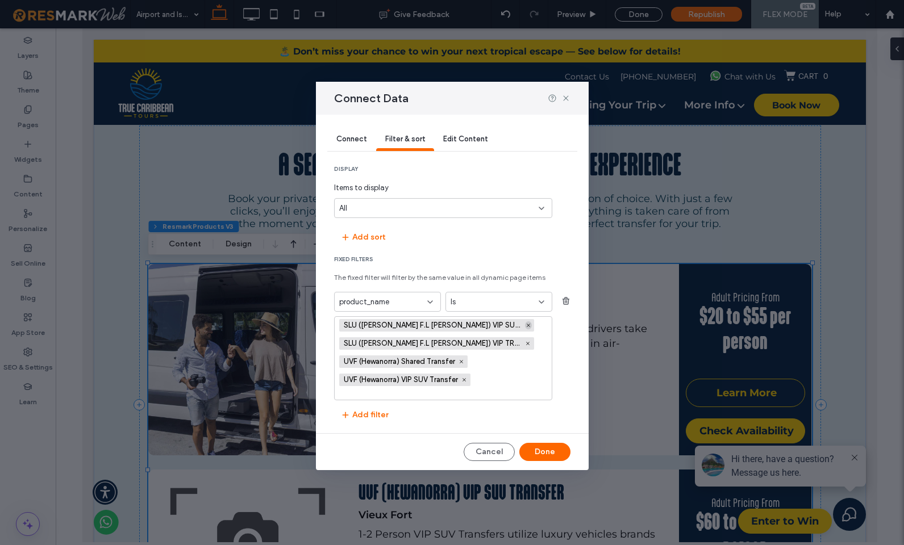
click at [525, 328] on span at bounding box center [528, 326] width 7 height 8
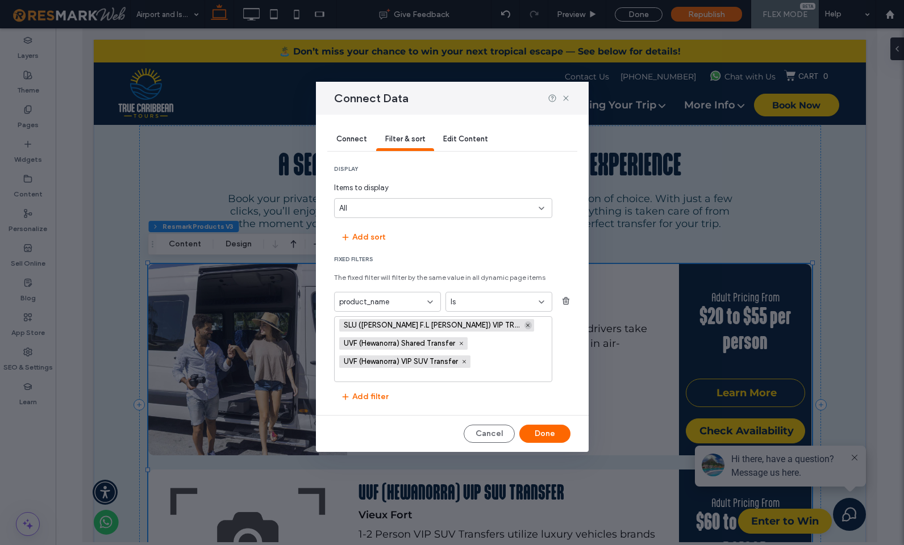
click at [525, 326] on icon at bounding box center [528, 326] width 6 height 6
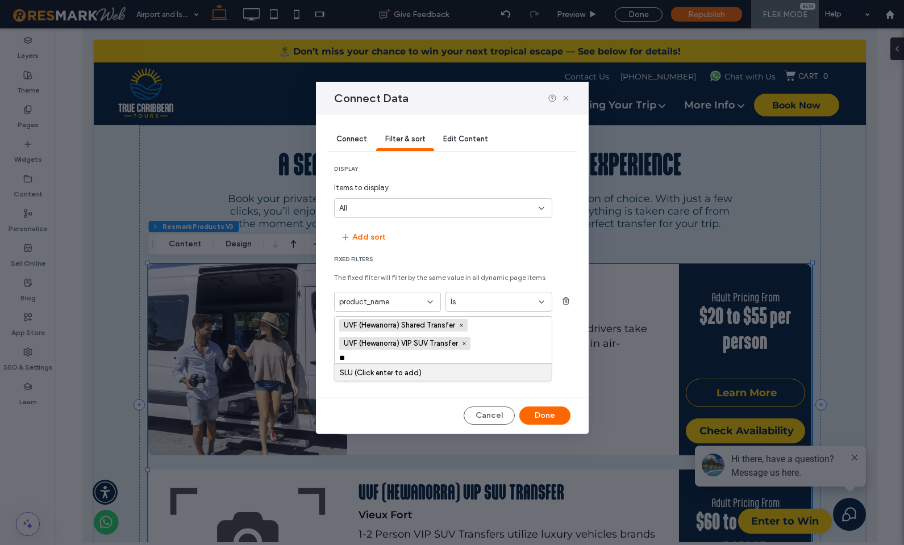
type input "*"
paste input "**********"
type input "**********"
click at [381, 375] on div "SLU (GEORGE F.L CHARLES) VIP SUV TRANSFER (Click enter to add)" at bounding box center [443, 377] width 207 height 17
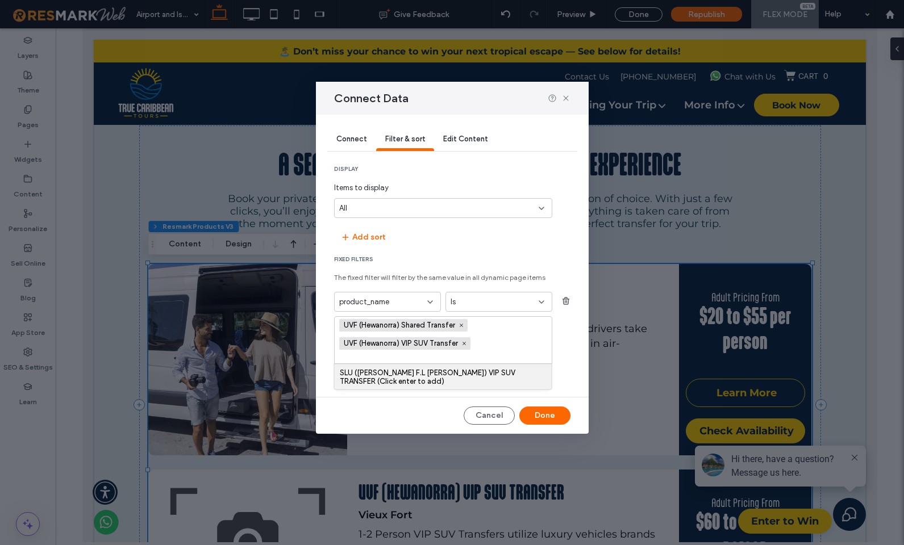
scroll to position [0, 0]
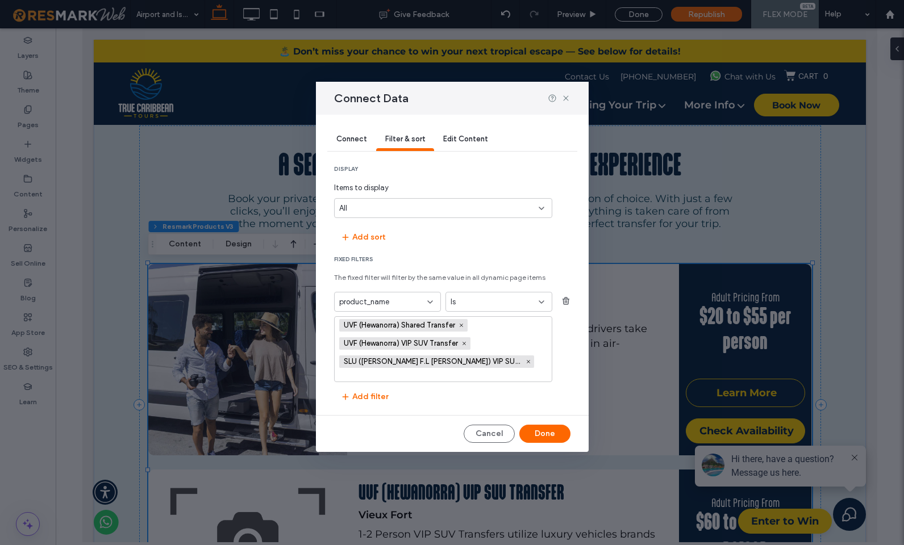
click at [381, 375] on input "values-textbox" at bounding box center [377, 377] width 77 height 10
paste input "**********"
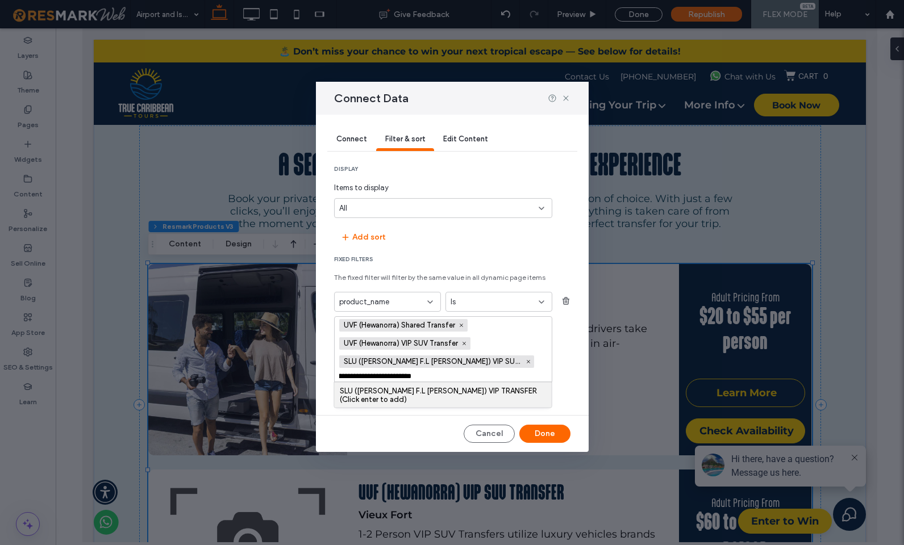
type input "**********"
click at [430, 391] on div "SLU (GEORGE F.L CHARLES) VIP TRANSFER (Click enter to add)" at bounding box center [443, 395] width 207 height 17
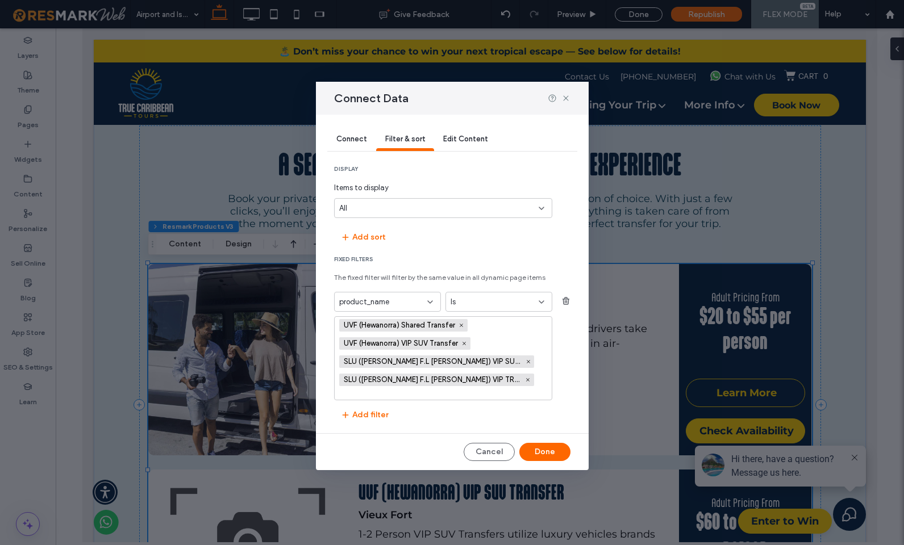
click at [426, 299] on icon at bounding box center [430, 302] width 9 height 9
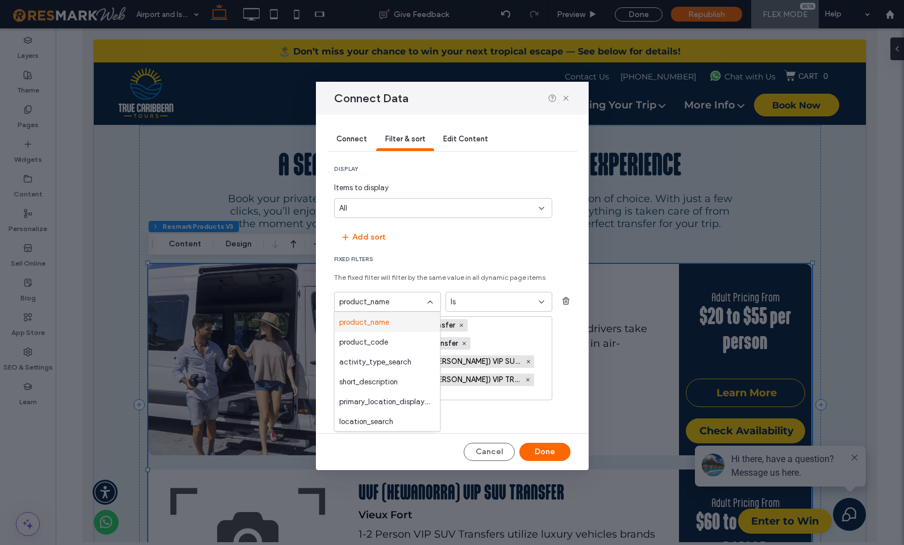
click at [426, 299] on icon at bounding box center [430, 302] width 9 height 9
click at [446, 266] on section "Fixed Filters The fixed filter will filter by the same value in all dynamic pag…" at bounding box center [452, 340] width 236 height 169
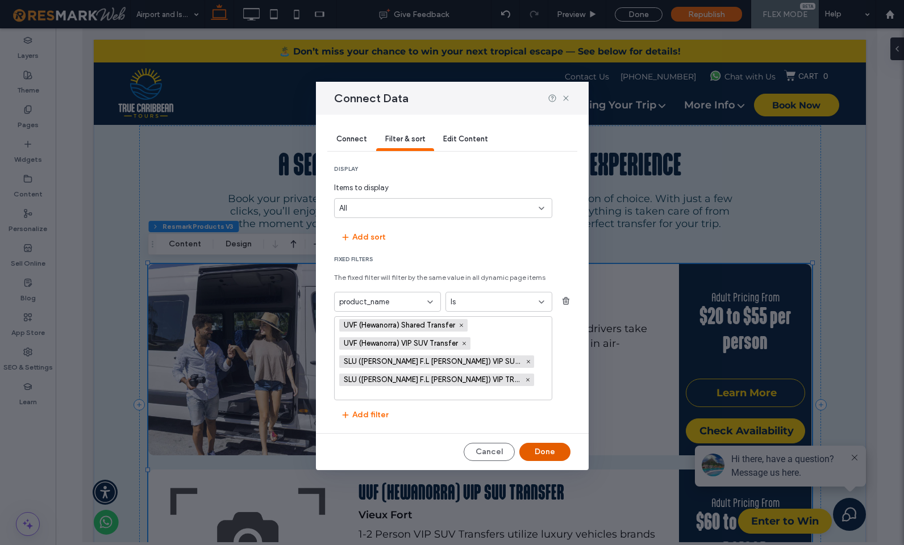
click at [557, 447] on button "Done" at bounding box center [544, 452] width 51 height 18
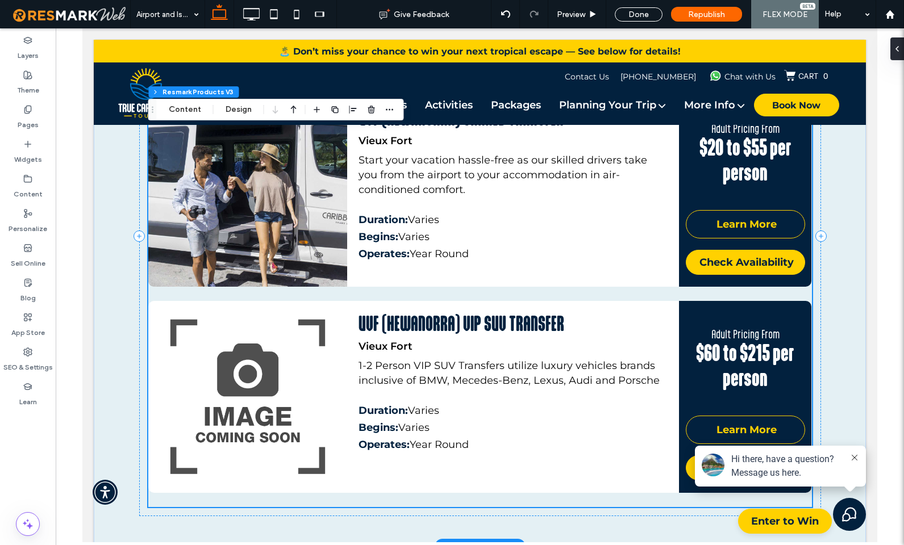
scroll to position [832, 0]
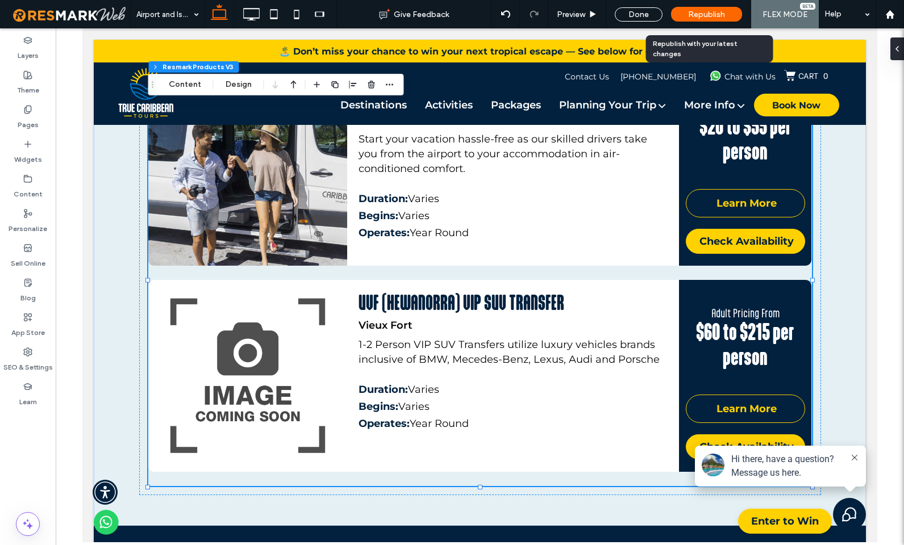
click at [709, 10] on span "Republish" at bounding box center [706, 15] width 37 height 10
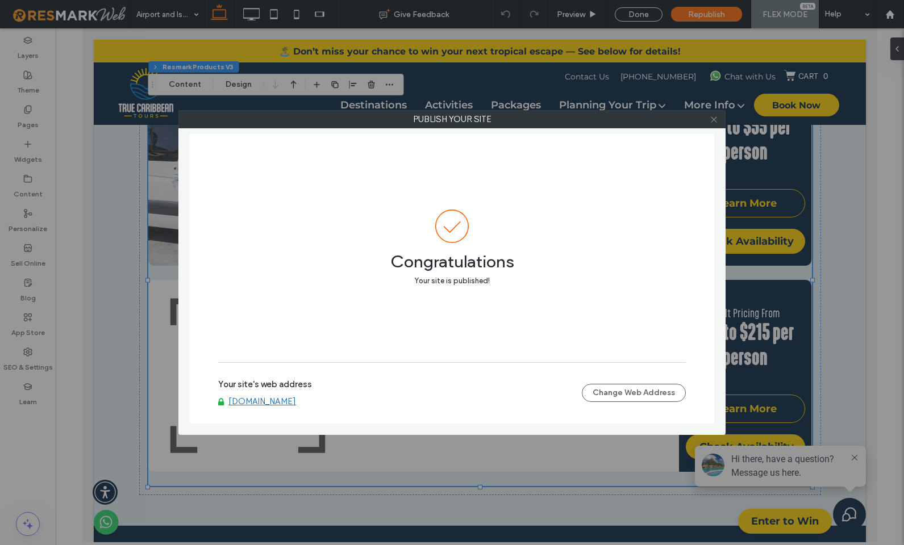
click at [710, 117] on icon at bounding box center [714, 119] width 9 height 9
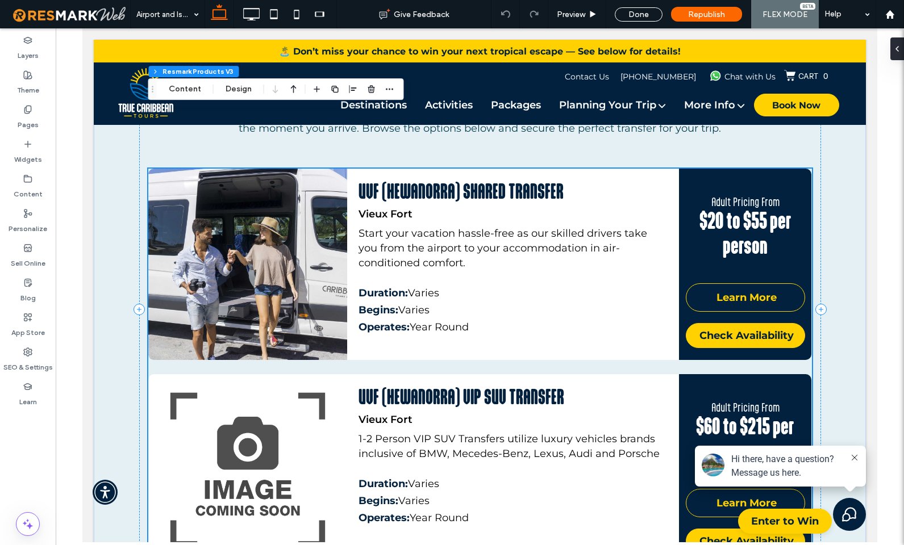
scroll to position [695, 0]
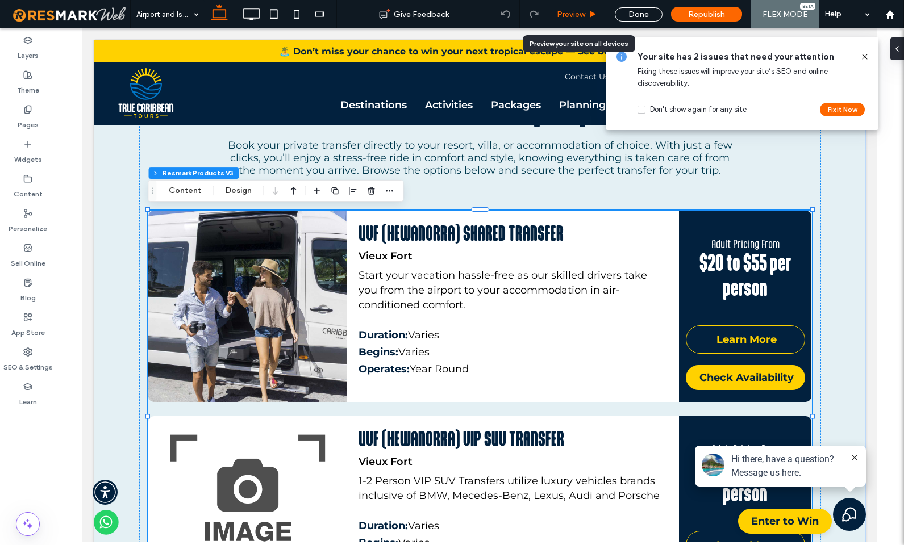
click at [578, 15] on span "Preview" at bounding box center [571, 15] width 28 height 10
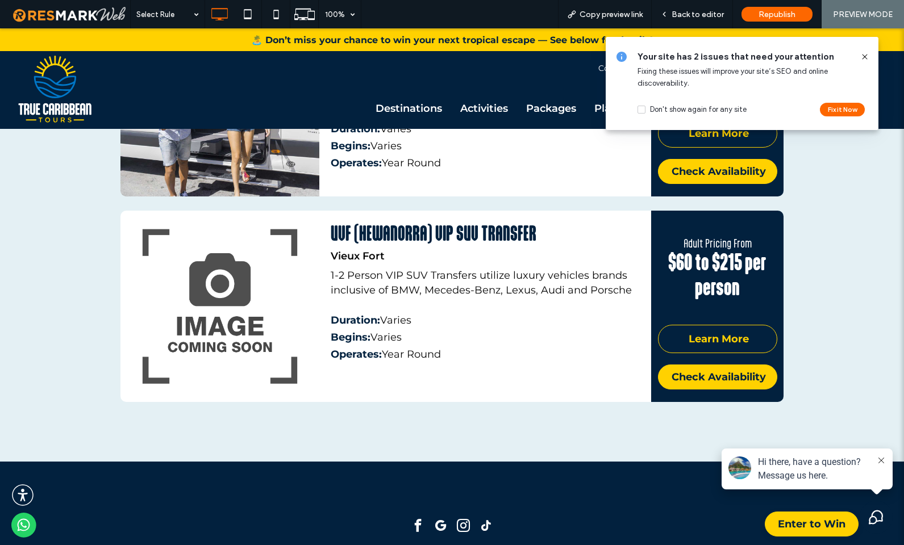
scroll to position [1075, 0]
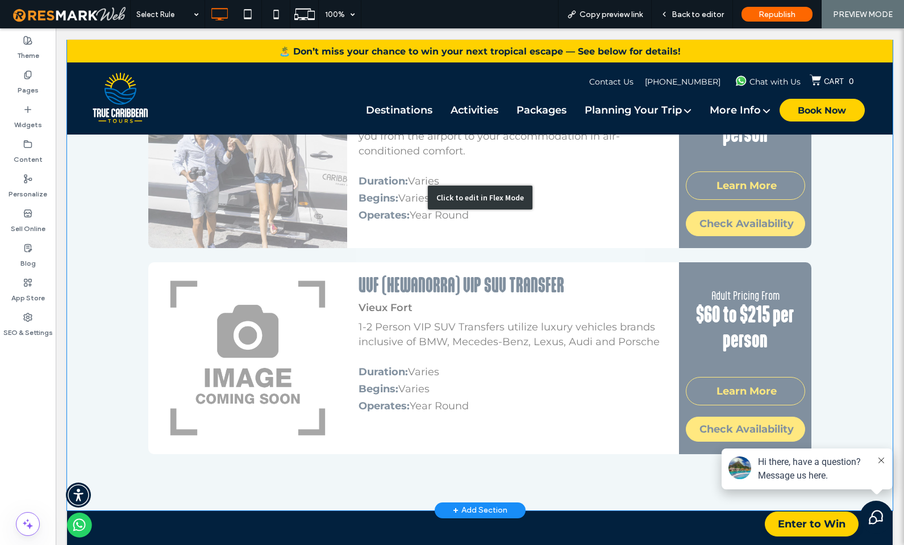
scroll to position [863, 0]
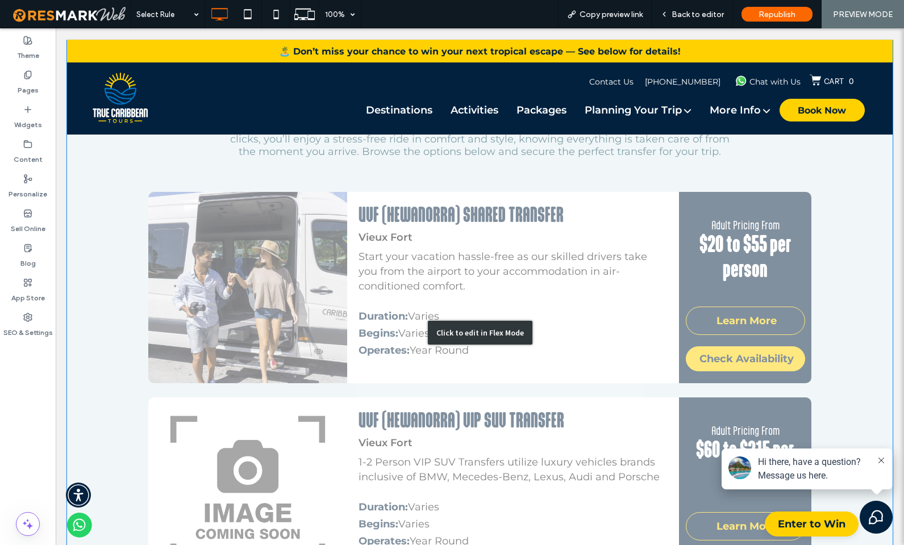
click at [455, 327] on div "Click to edit in Flex Mode" at bounding box center [480, 333] width 105 height 24
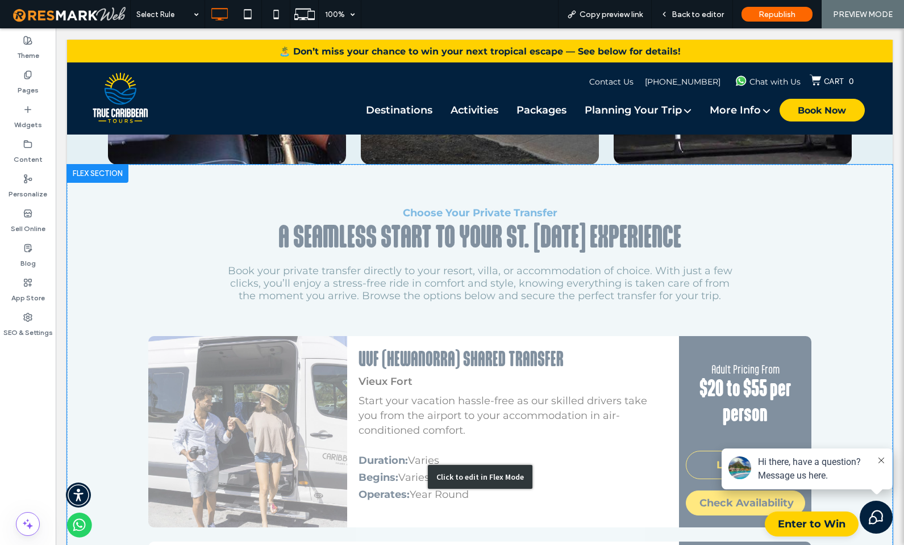
scroll to position [708, 0]
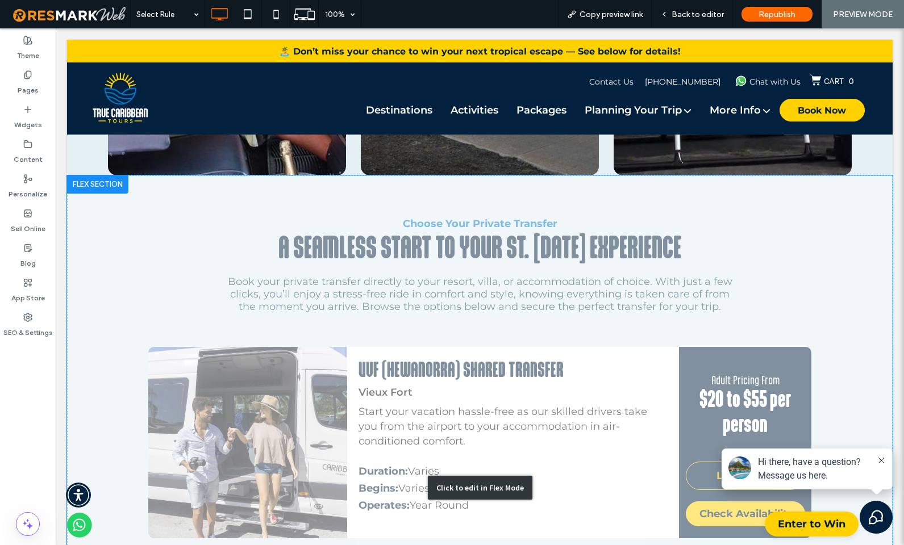
click at [538, 433] on div "Click to edit in Flex Mode" at bounding box center [480, 489] width 826 height 626
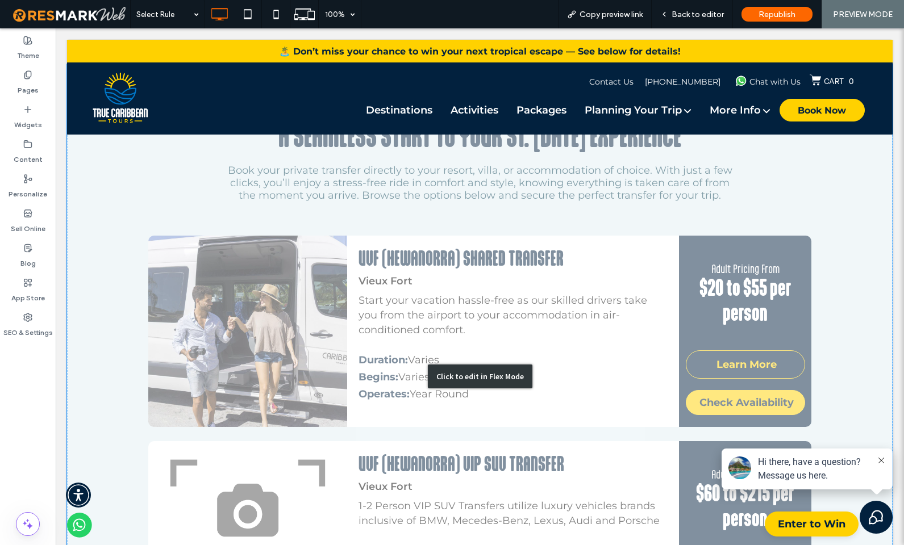
scroll to position [927, 0]
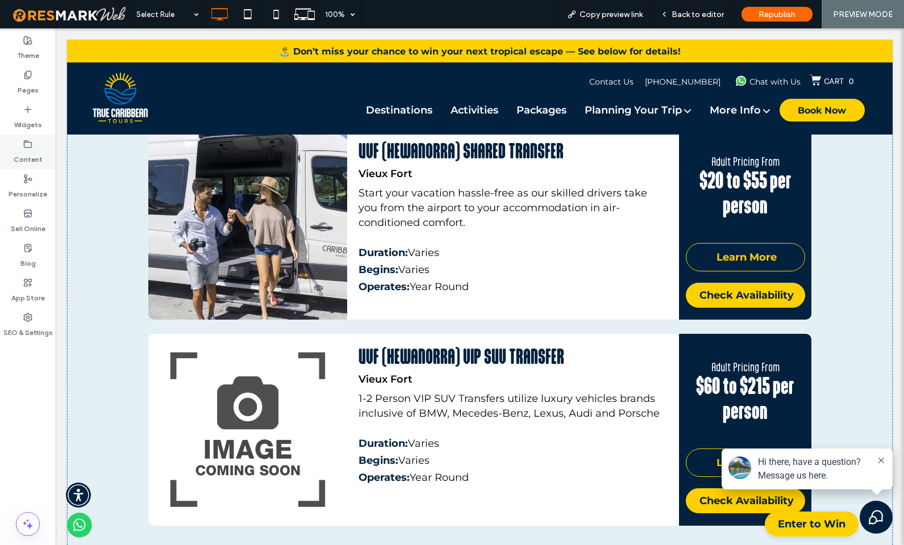
click at [24, 141] on use at bounding box center [27, 143] width 7 height 7
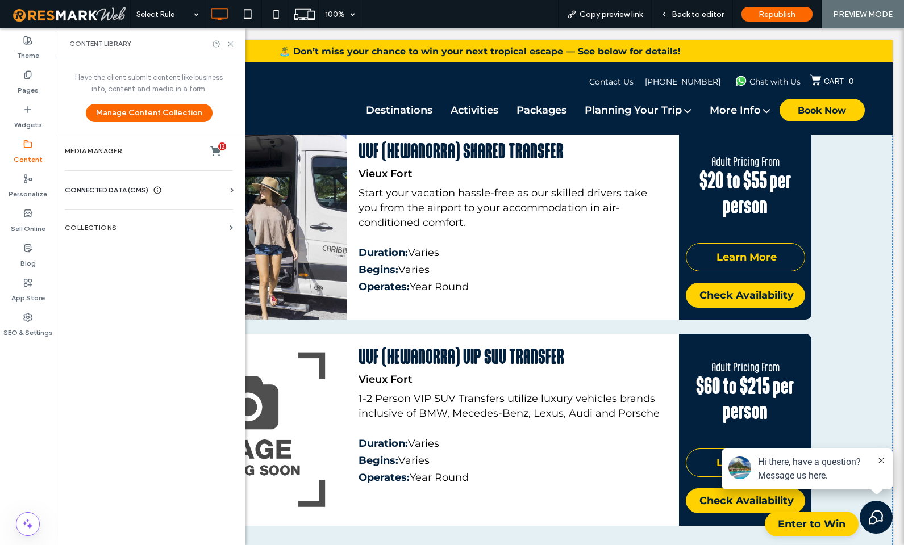
click at [93, 181] on div "CONNECTED DATA (CMS) Business Info Business Text Business Images Find and Repla…" at bounding box center [149, 191] width 186 height 30
click at [232, 189] on icon at bounding box center [231, 190] width 11 height 11
click at [231, 189] on use at bounding box center [231, 189] width 5 height 3
click at [231, 223] on section "Collections" at bounding box center [149, 228] width 186 height 26
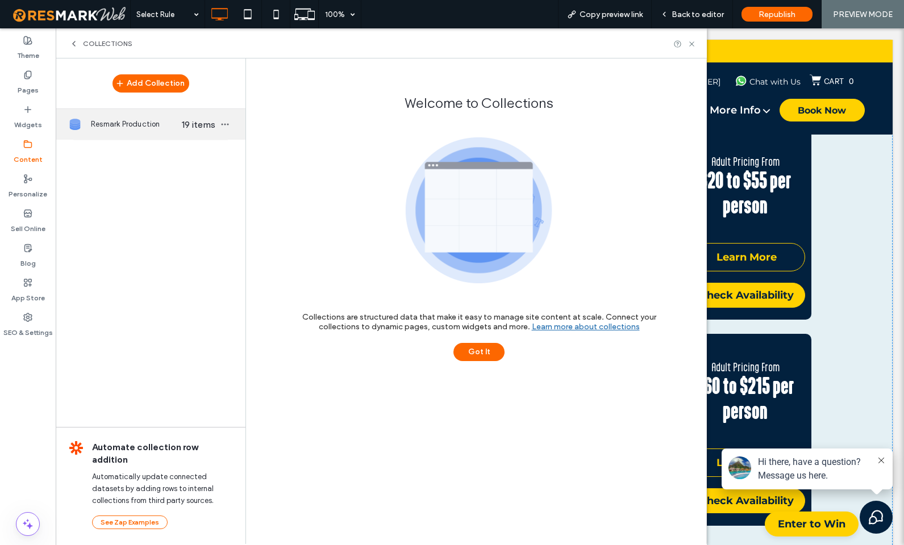
click at [136, 128] on span "Resmark Production" at bounding box center [134, 124] width 87 height 11
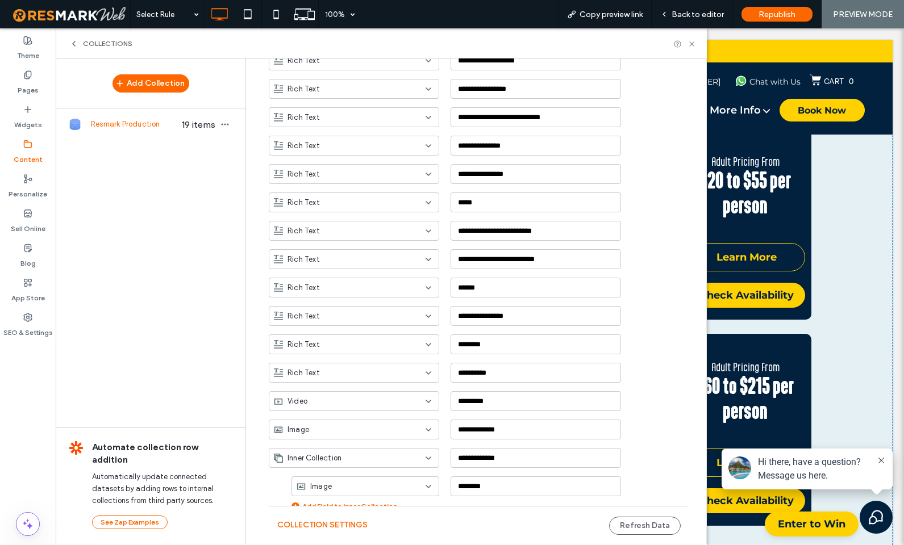
scroll to position [325, 0]
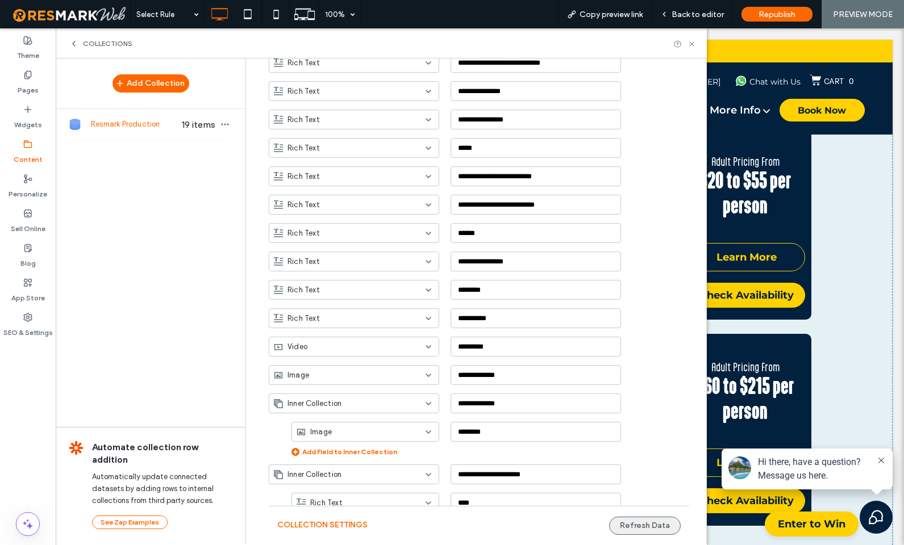
click at [628, 526] on button "Refresh Data" at bounding box center [645, 526] width 72 height 18
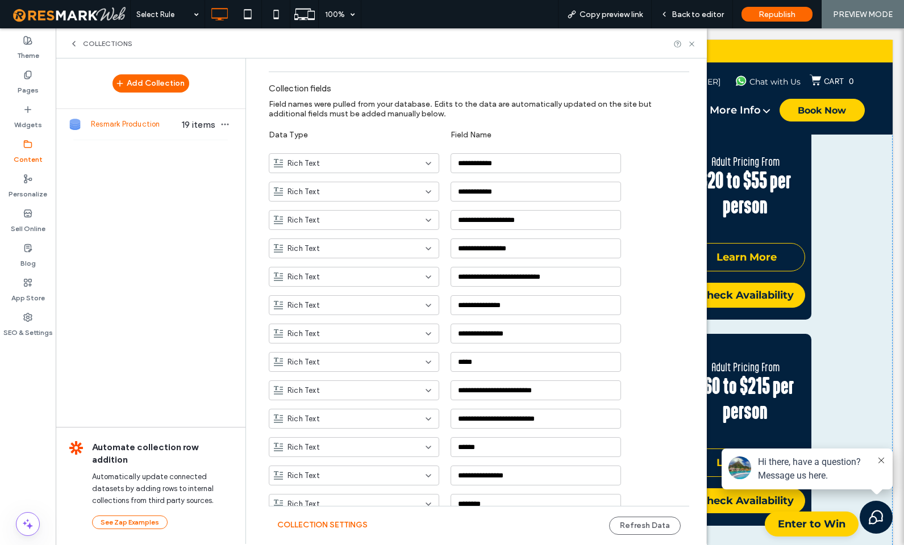
scroll to position [61, 0]
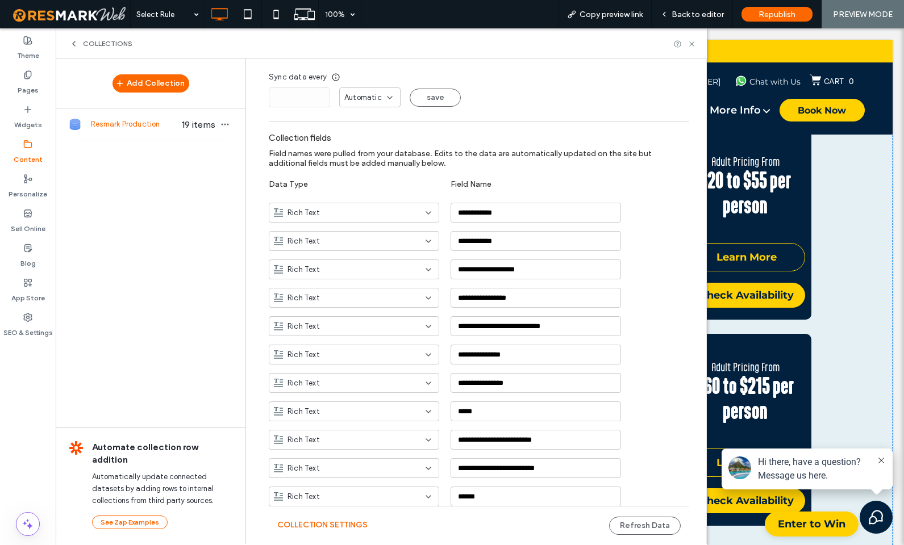
click at [697, 47] on div "Collections" at bounding box center [381, 43] width 651 height 30
click at [692, 43] on use at bounding box center [691, 43] width 5 height 5
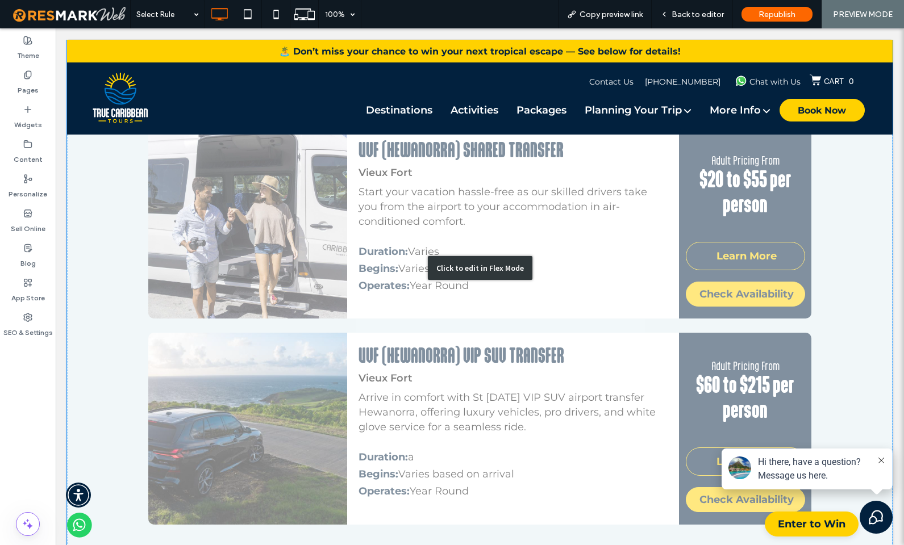
scroll to position [925, 0]
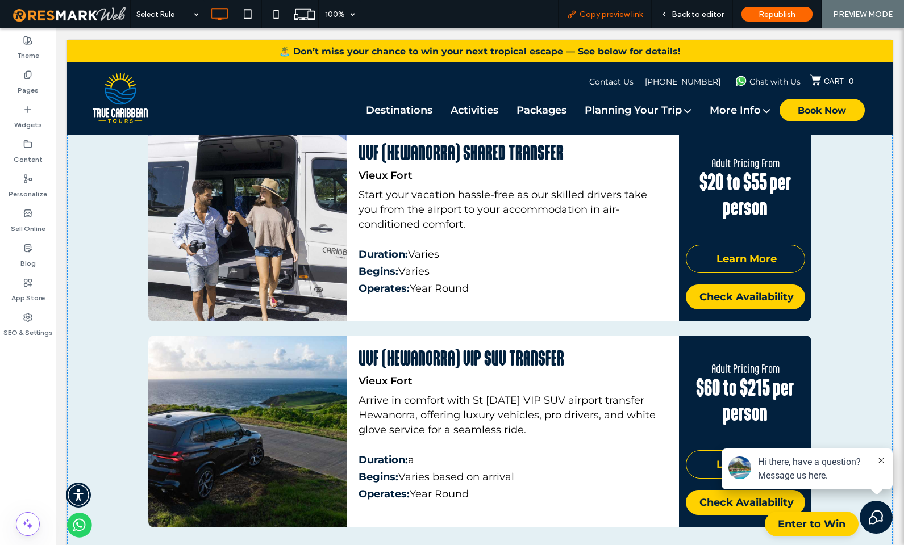
click at [607, 7] on div "Copy preview link" at bounding box center [605, 14] width 94 height 28
click at [603, 14] on span "Copy preview link" at bounding box center [611, 15] width 63 height 10
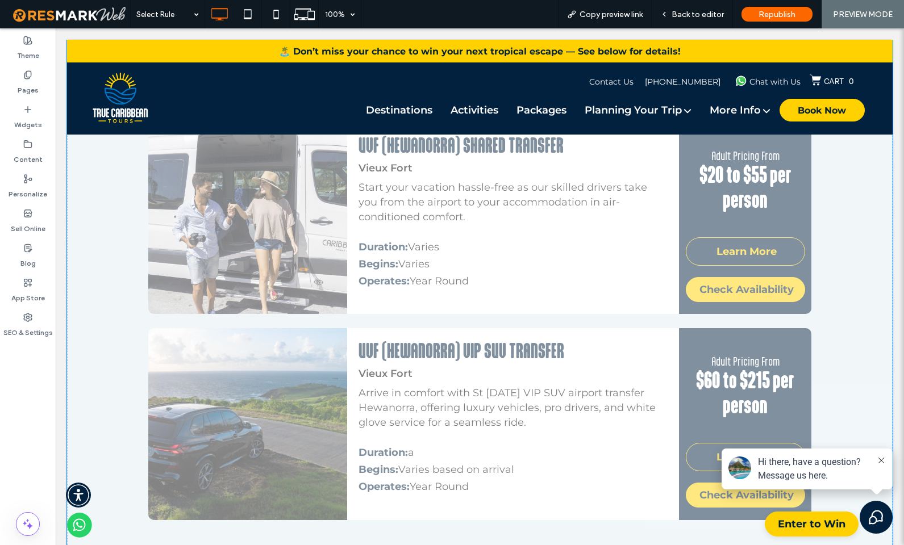
scroll to position [895, 0]
